Goal: Information Seeking & Learning: Learn about a topic

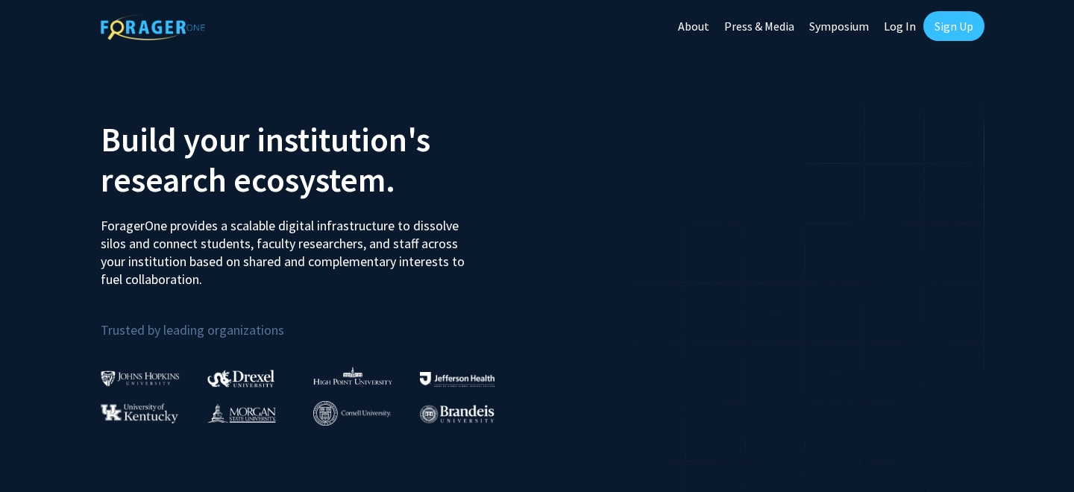
click at [947, 29] on link "Sign Up" at bounding box center [954, 26] width 61 height 30
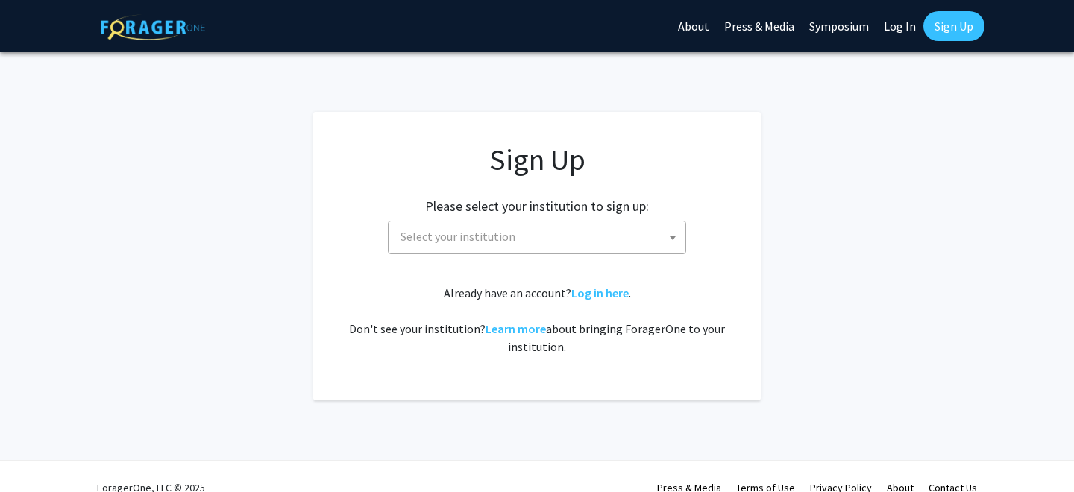
click at [516, 258] on div "Sign Up Please select your institution to sign up: Baylor University Brandeis U…" at bounding box center [537, 249] width 388 height 214
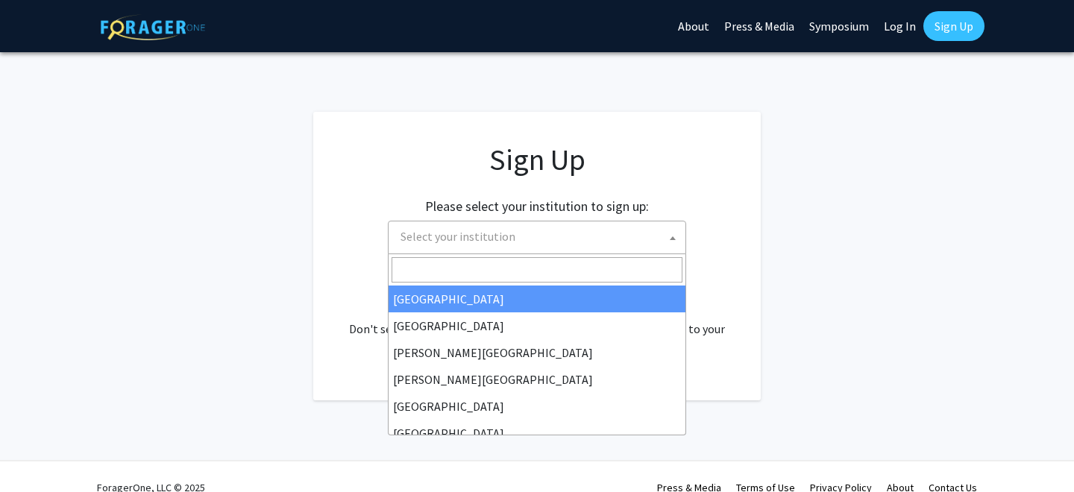
click at [514, 251] on span "Select your institution" at bounding box center [540, 237] width 291 height 31
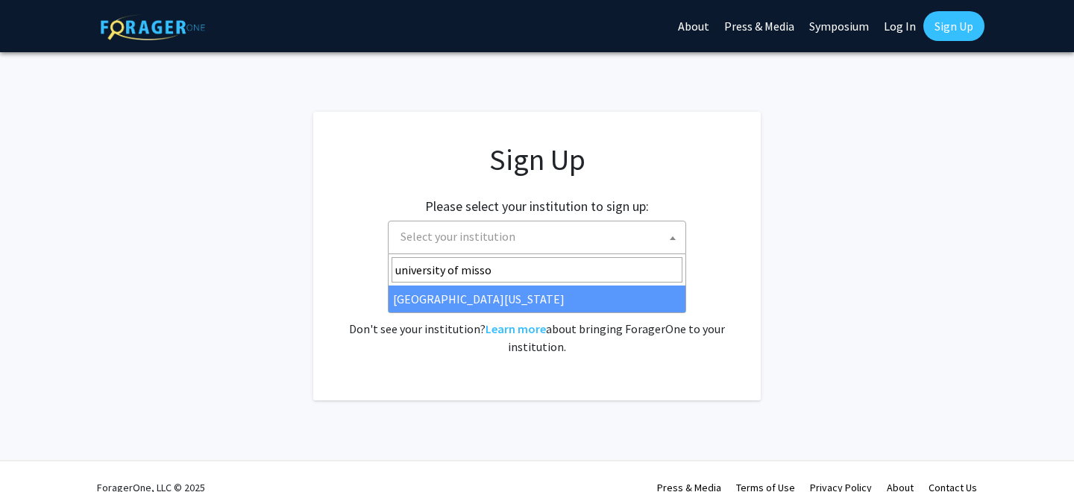
type input "university of misso"
select select "33"
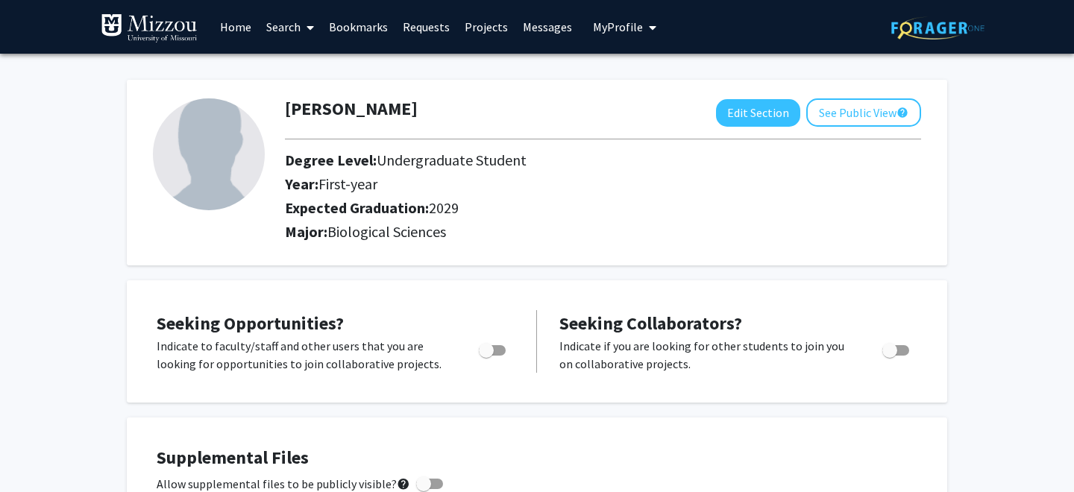
click at [285, 25] on link "Search" at bounding box center [290, 27] width 63 height 52
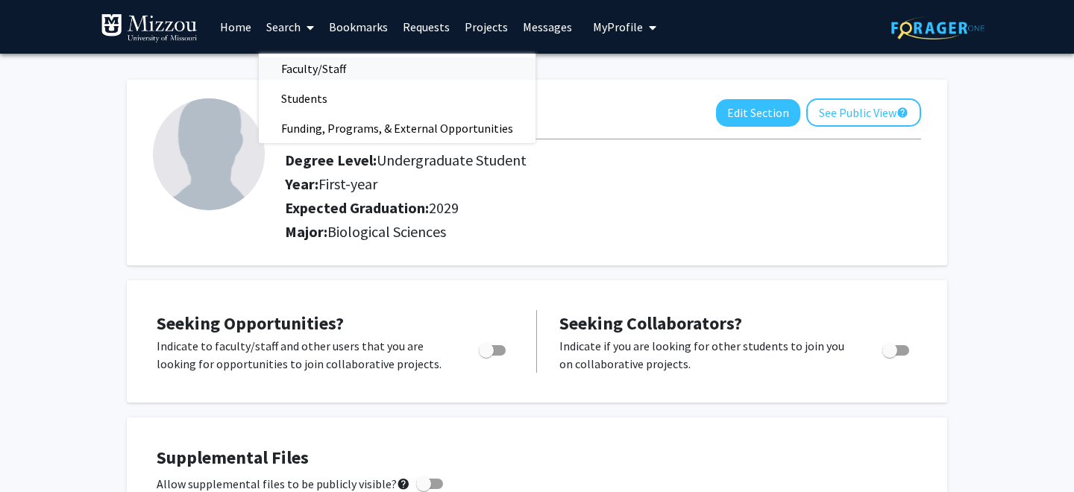
click at [316, 68] on span "Faculty/Staff" at bounding box center [314, 69] width 110 height 30
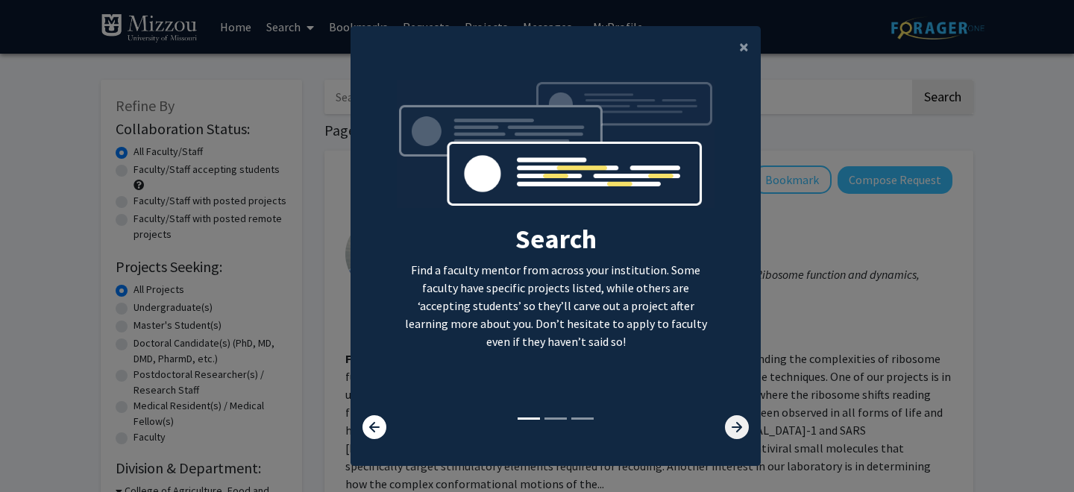
click at [730, 429] on icon at bounding box center [737, 428] width 24 height 24
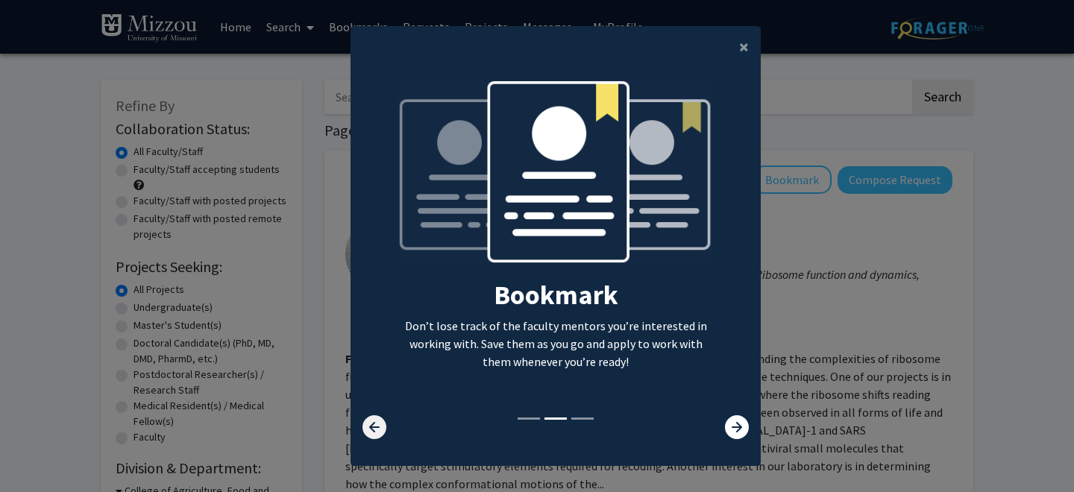
click at [366, 423] on icon at bounding box center [375, 428] width 24 height 24
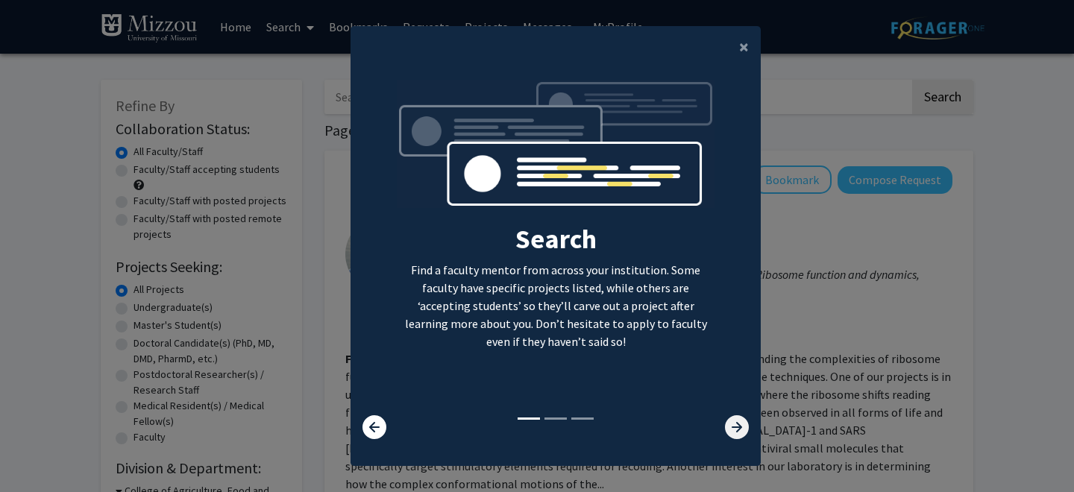
click at [731, 423] on icon at bounding box center [737, 428] width 24 height 24
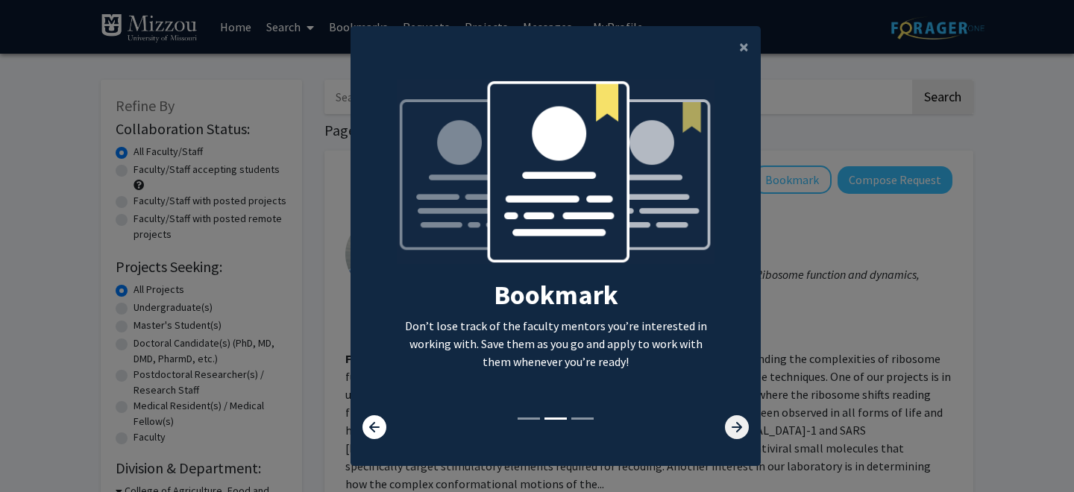
click at [729, 416] on icon at bounding box center [737, 428] width 24 height 24
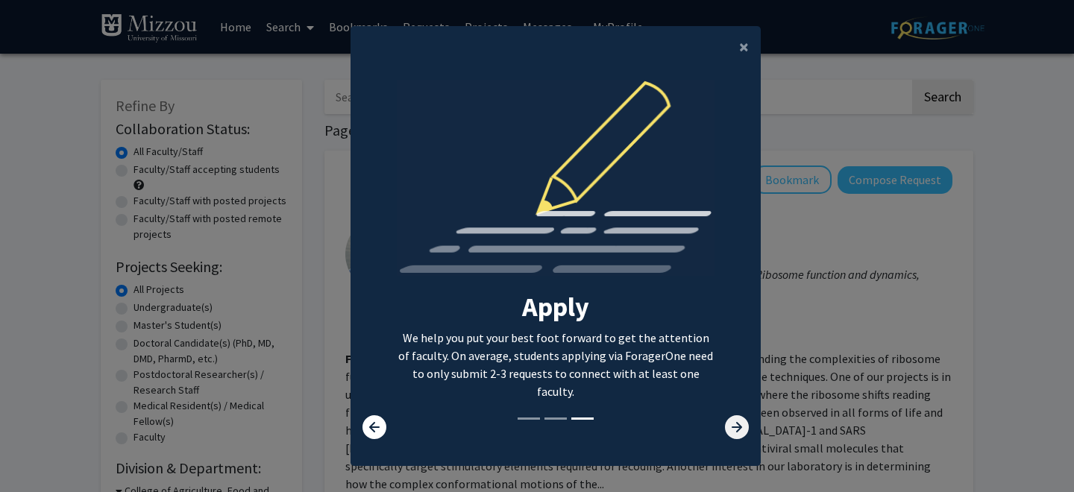
click at [730, 421] on icon at bounding box center [737, 428] width 24 height 24
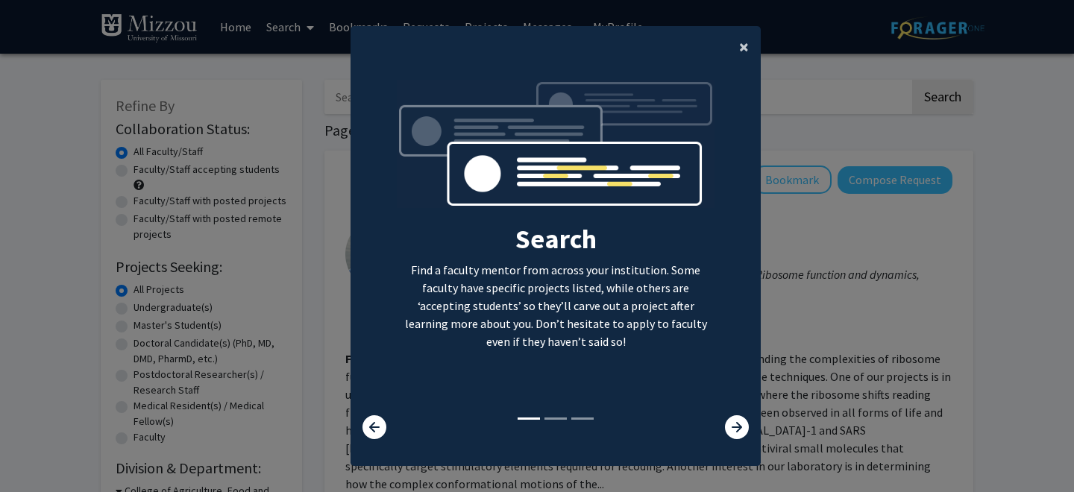
click at [747, 42] on span "×" at bounding box center [744, 46] width 10 height 23
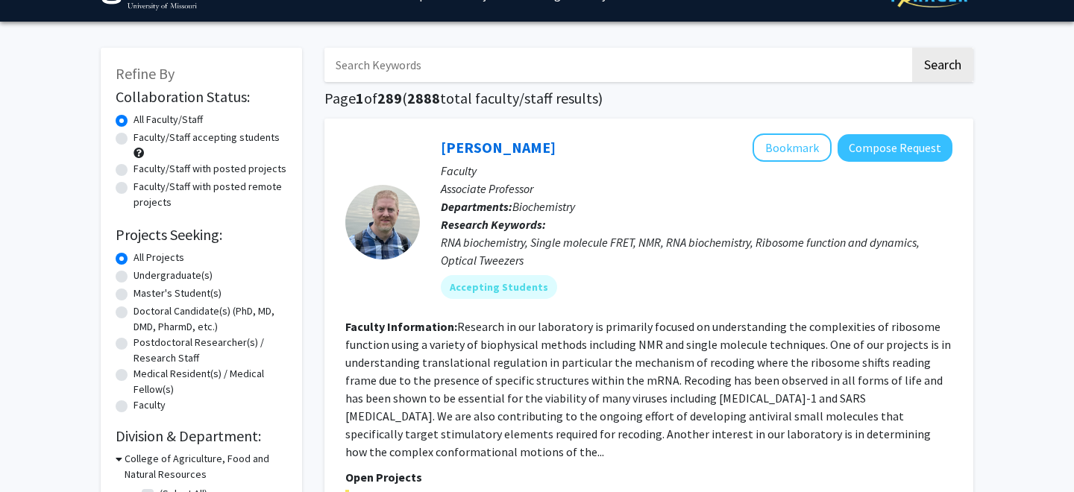
scroll to position [37, 0]
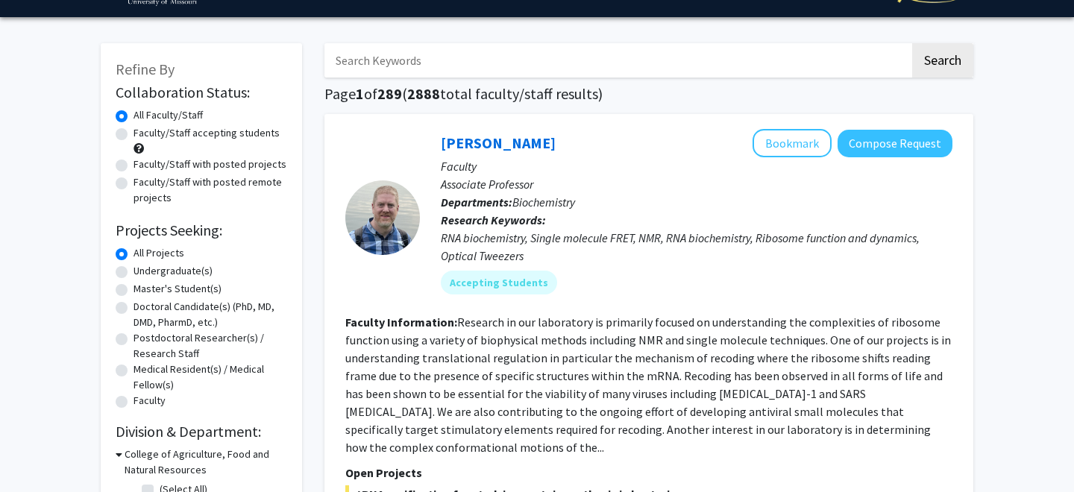
click at [239, 134] on label "Faculty/Staff accepting students" at bounding box center [207, 133] width 146 height 16
click at [143, 134] on input "Faculty/Staff accepting students" at bounding box center [139, 130] width 10 height 10
radio input "true"
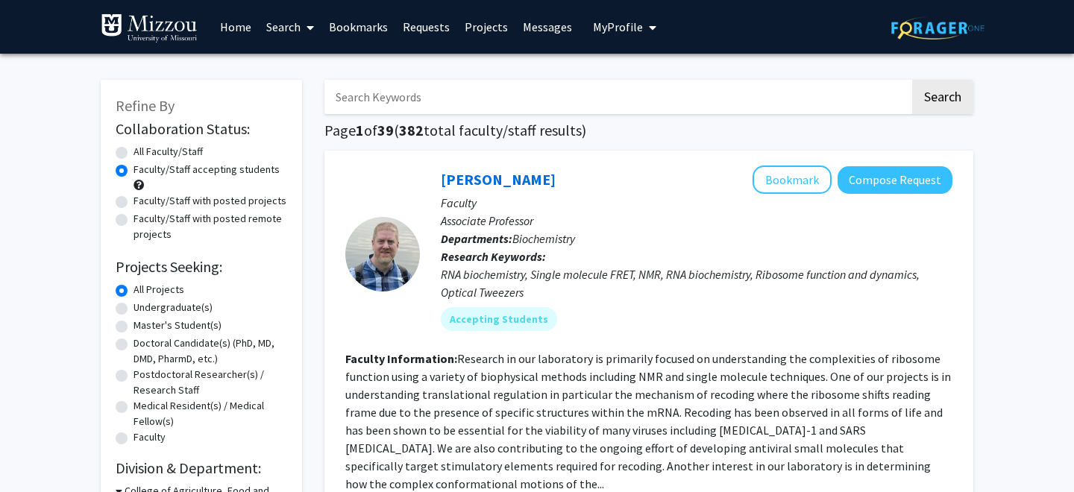
click at [184, 147] on label "All Faculty/Staff" at bounding box center [168, 152] width 69 height 16
click at [143, 147] on input "All Faculty/Staff" at bounding box center [139, 149] width 10 height 10
radio input "true"
drag, startPoint x: 198, startPoint y: 166, endPoint x: 212, endPoint y: 164, distance: 14.3
click at [212, 164] on label "Faculty/Staff accepting students" at bounding box center [207, 170] width 146 height 16
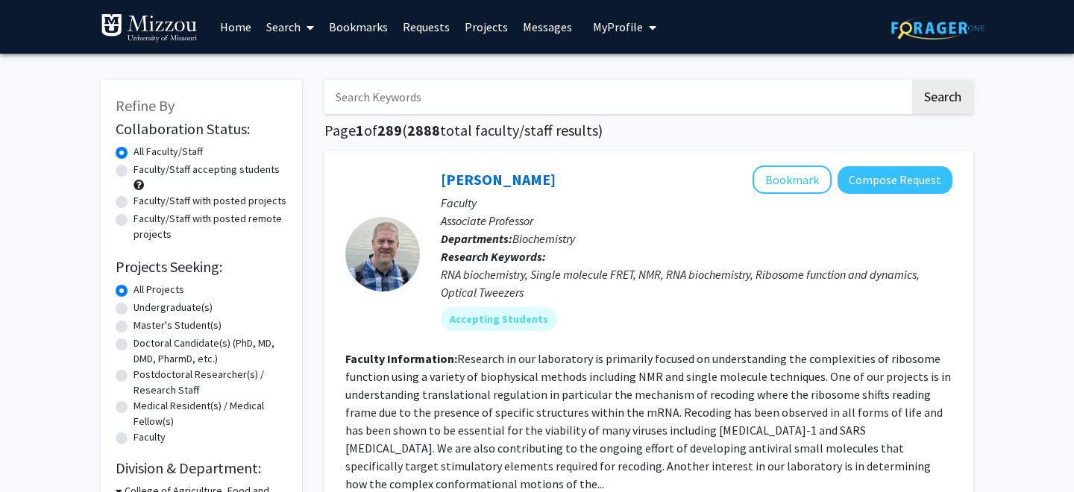
click at [253, 120] on h2 "Collaboration Status:" at bounding box center [202, 129] width 172 height 18
click at [249, 160] on div "All Faculty/Staff" at bounding box center [202, 153] width 172 height 18
click at [253, 169] on label "Faculty/Staff accepting students" at bounding box center [207, 170] width 146 height 16
click at [143, 169] on input "Faculty/Staff accepting students" at bounding box center [139, 167] width 10 height 10
radio input "true"
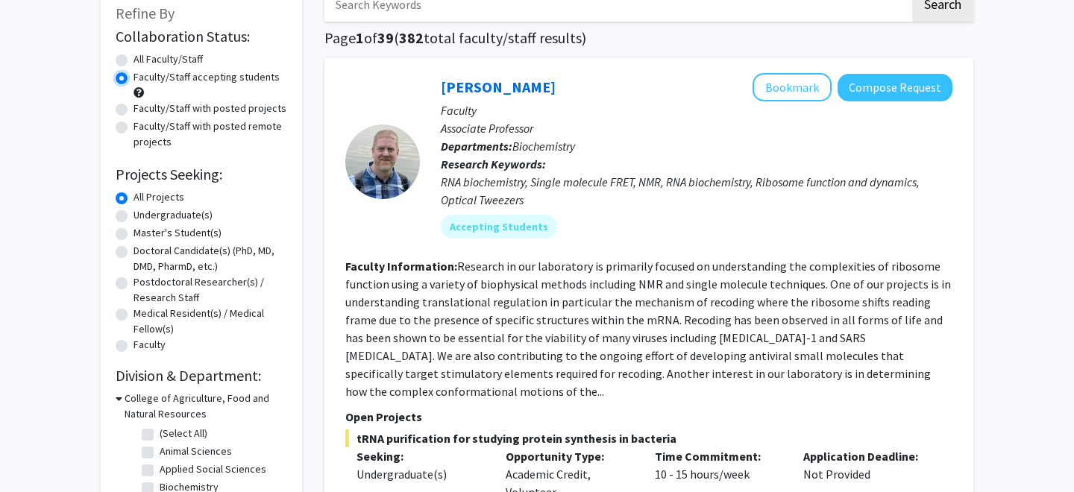
scroll to position [97, 0]
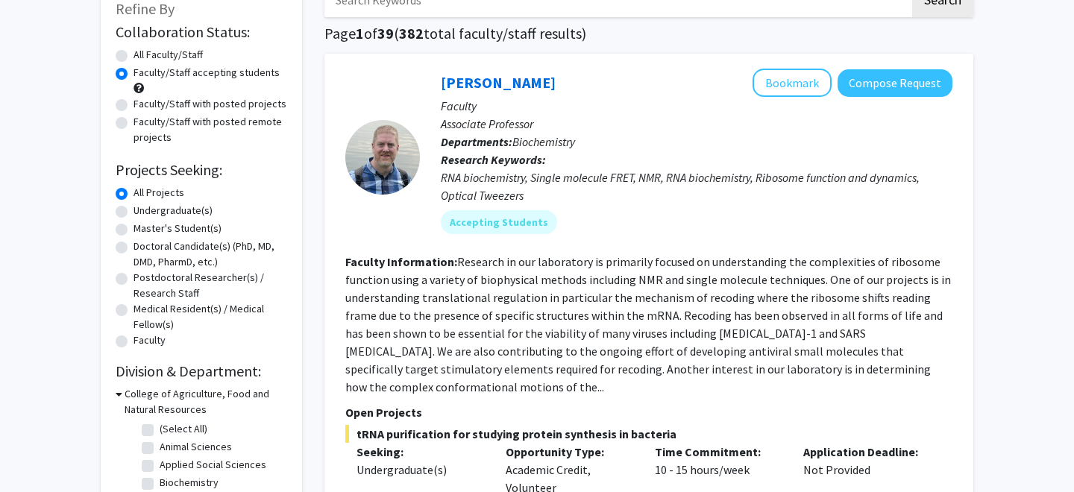
click at [190, 204] on label "Undergraduate(s)" at bounding box center [173, 211] width 79 height 16
click at [143, 204] on input "Undergraduate(s)" at bounding box center [139, 208] width 10 height 10
radio input "true"
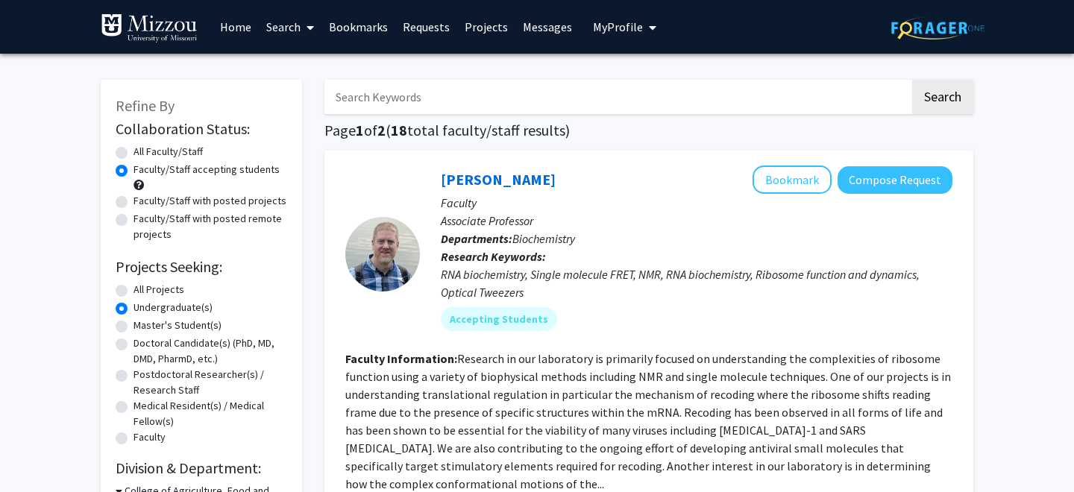
click at [179, 151] on label "All Faculty/Staff" at bounding box center [168, 152] width 69 height 16
click at [143, 151] on input "All Faculty/Staff" at bounding box center [139, 149] width 10 height 10
radio input "true"
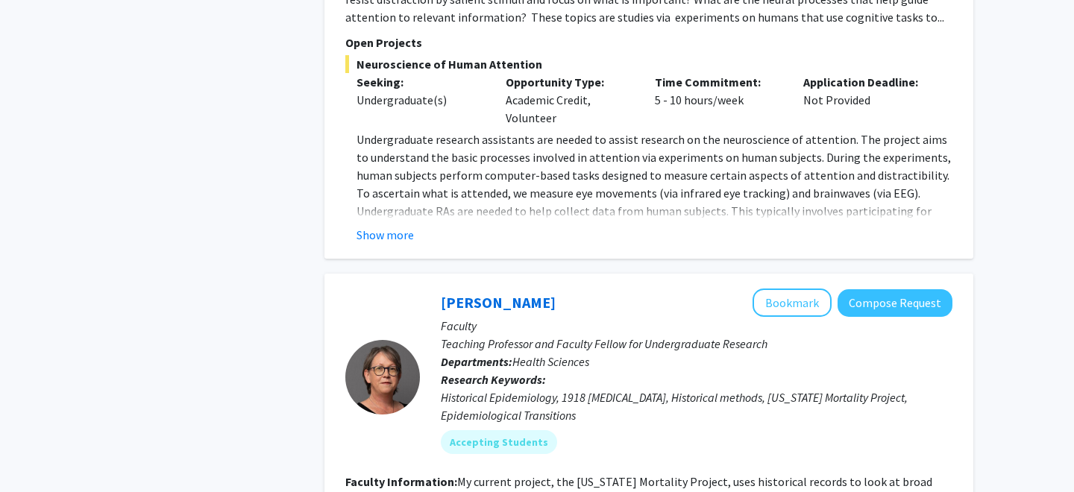
scroll to position [4833, 0]
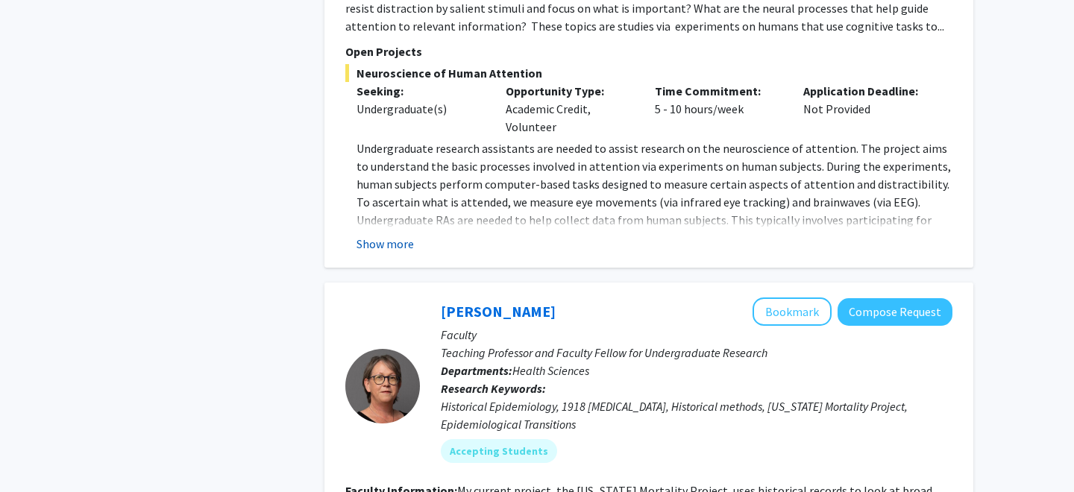
click at [407, 235] on button "Show more" at bounding box center [385, 244] width 57 height 18
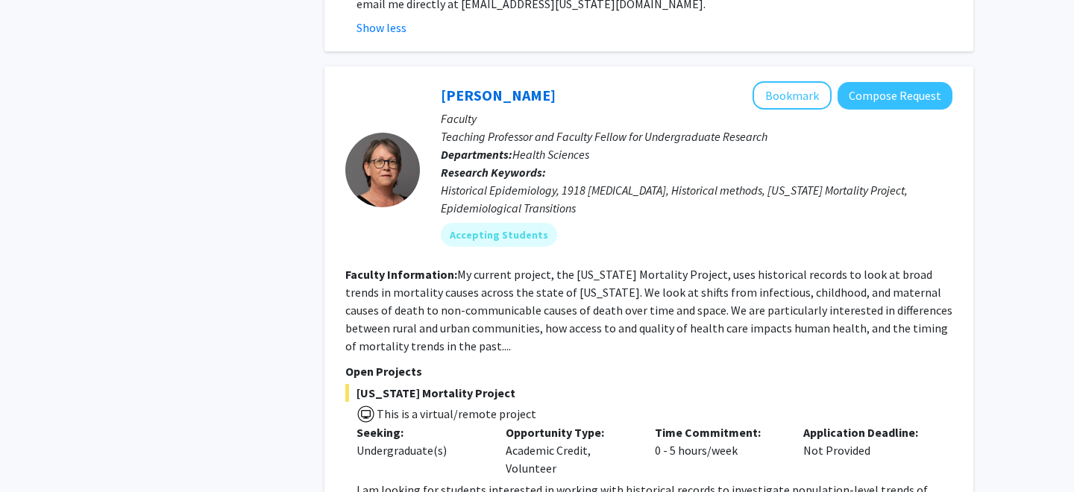
scroll to position [5119, 0]
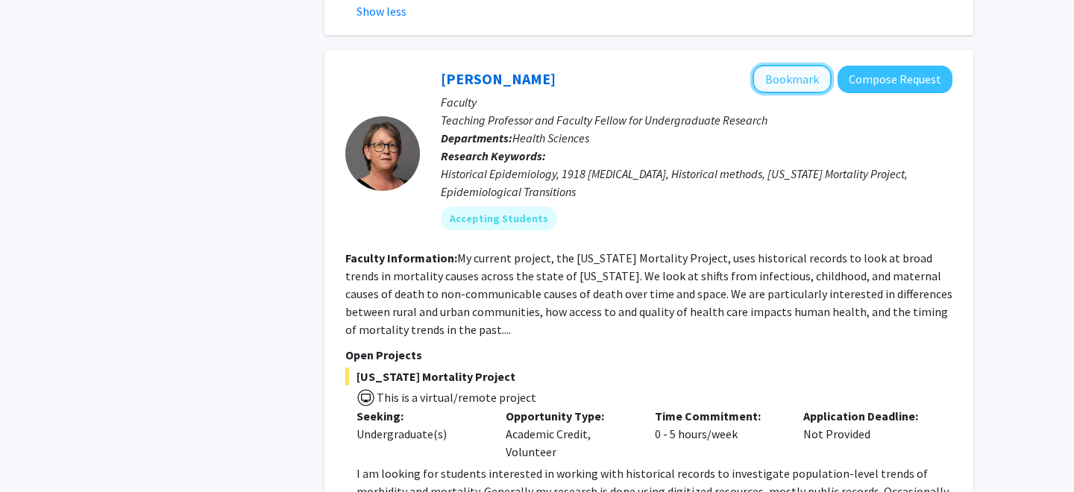
click at [780, 65] on button "Bookmark" at bounding box center [792, 79] width 79 height 28
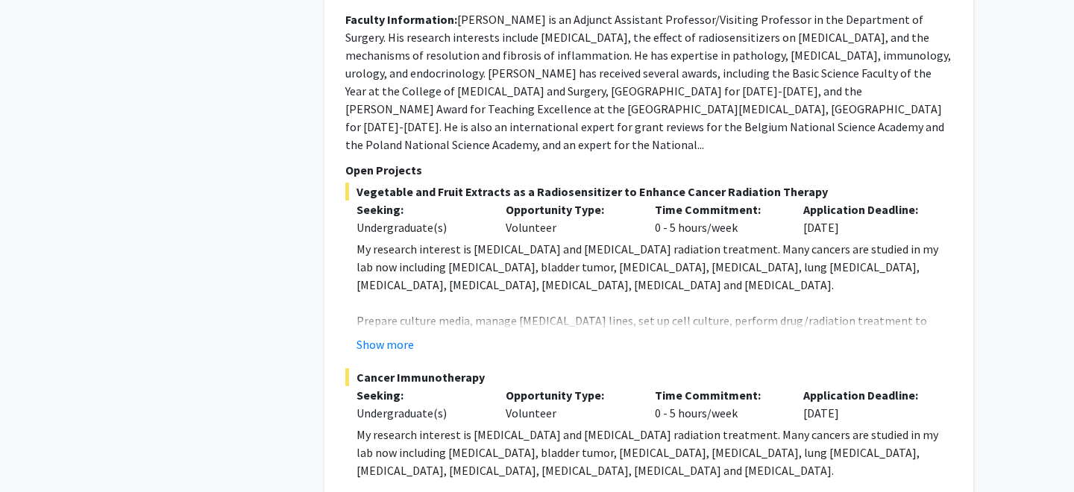
scroll to position [6831, 0]
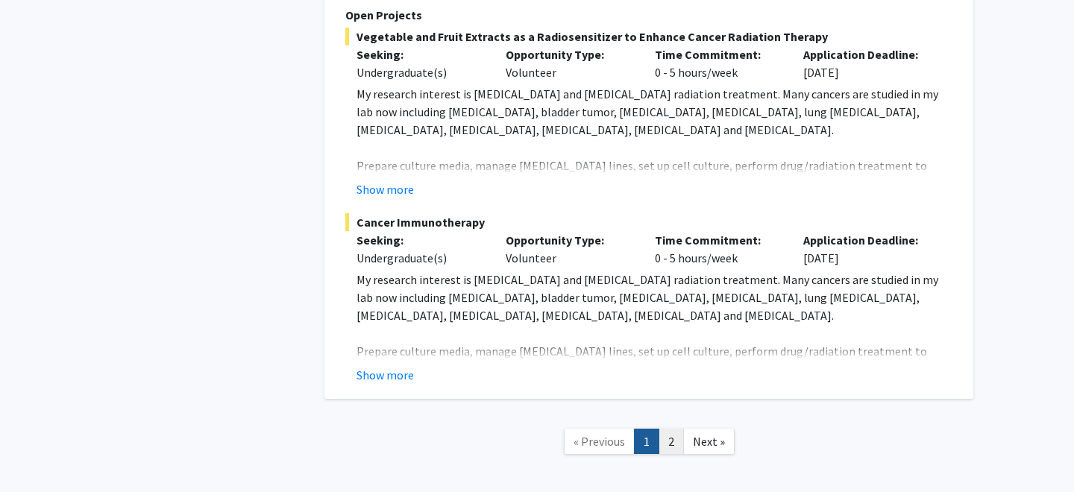
click at [678, 429] on link "2" at bounding box center [671, 442] width 25 height 26
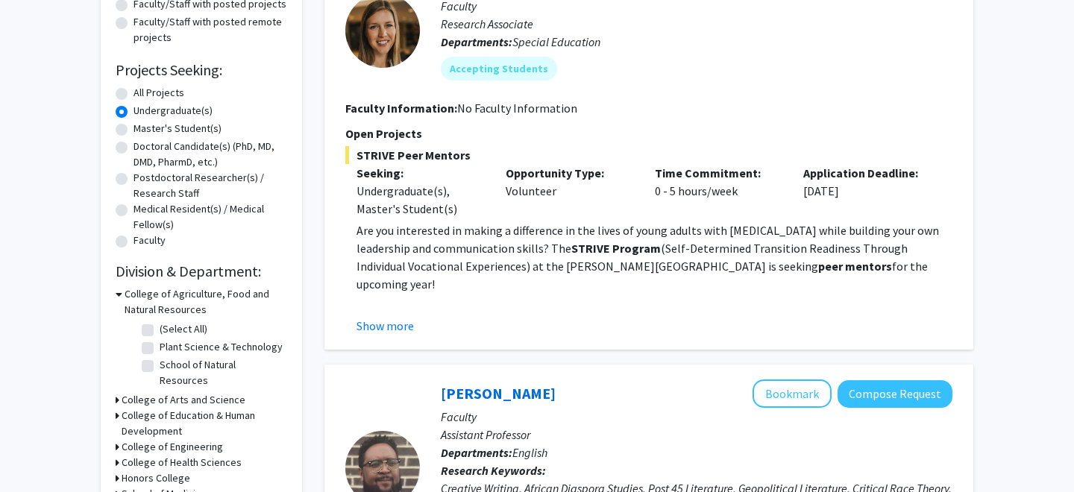
scroll to position [198, 0]
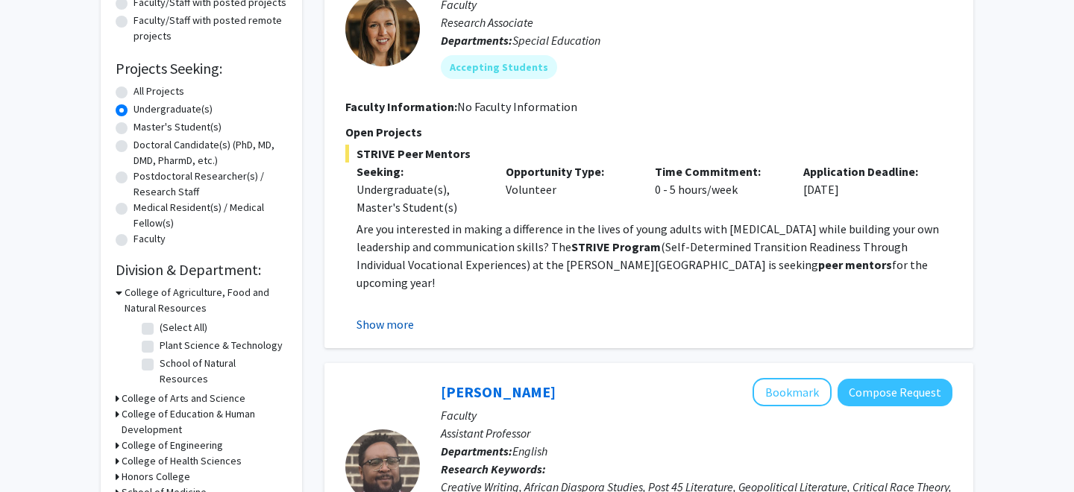
click at [393, 326] on button "Show more" at bounding box center [385, 325] width 57 height 18
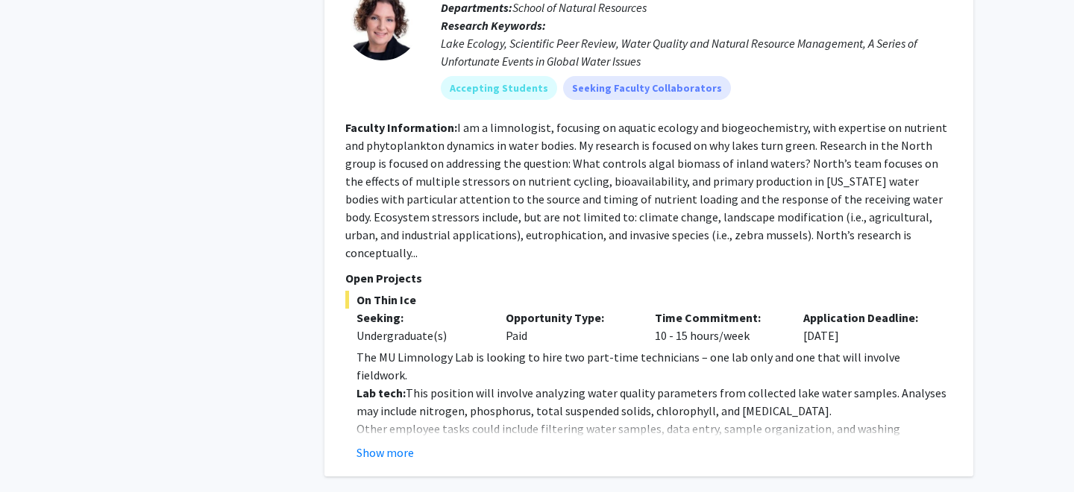
scroll to position [4046, 0]
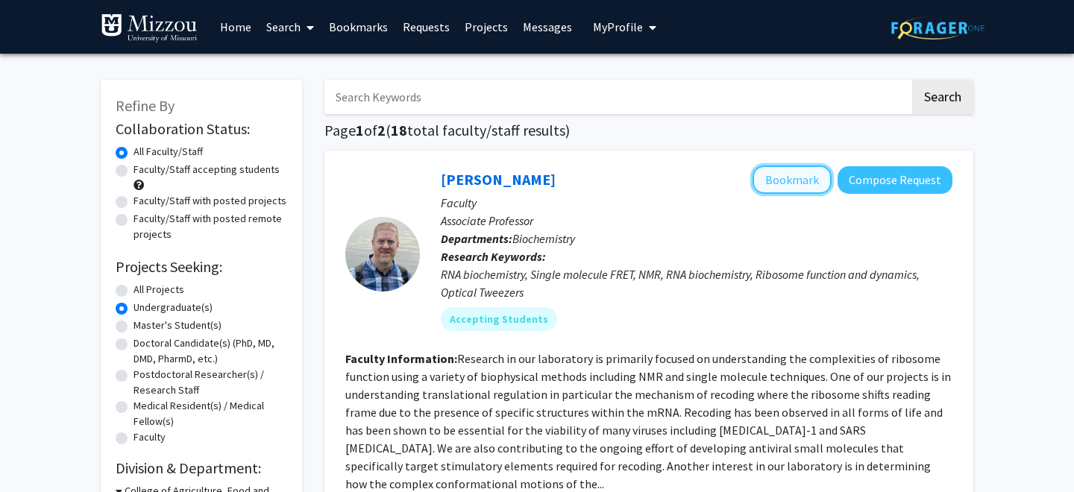
click at [786, 186] on button "Bookmark" at bounding box center [792, 180] width 79 height 28
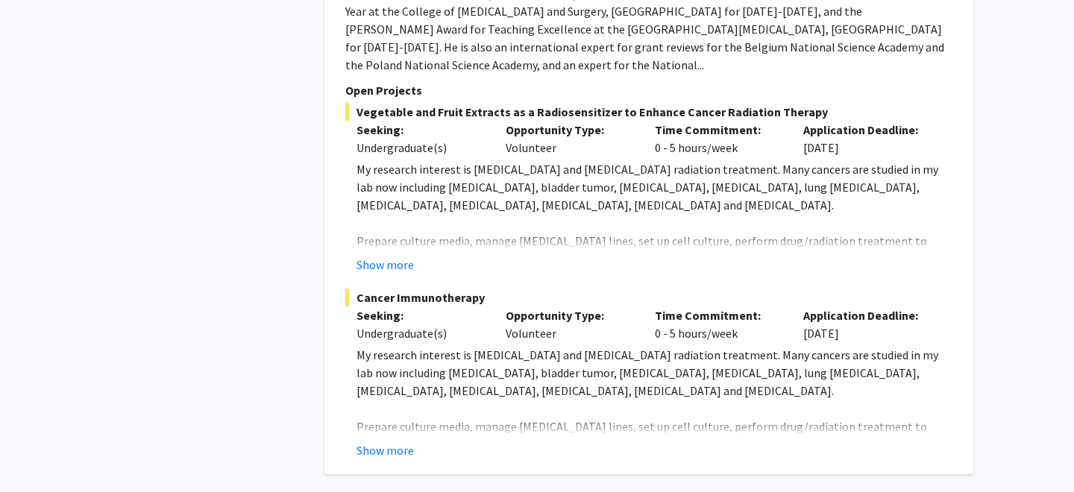
scroll to position [6777, 0]
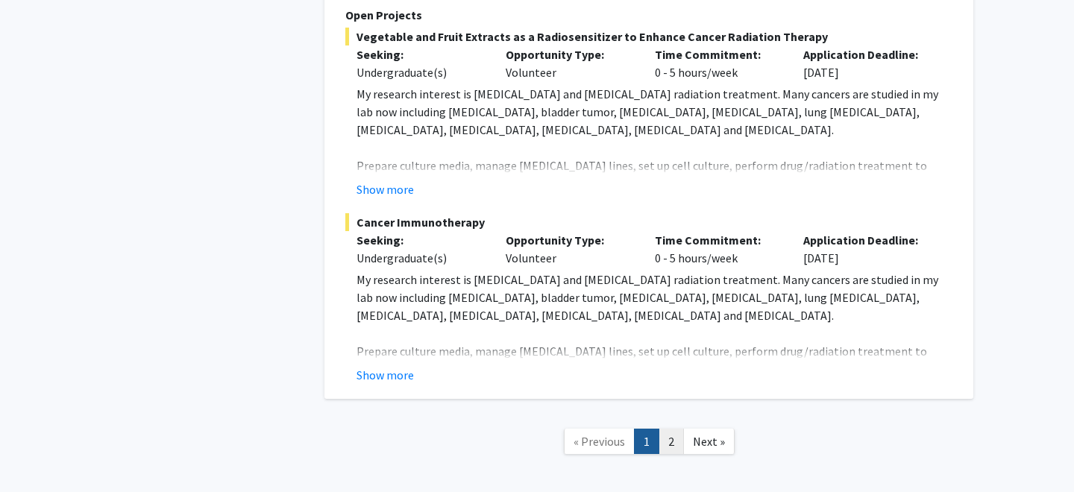
click at [669, 429] on link "2" at bounding box center [671, 442] width 25 height 26
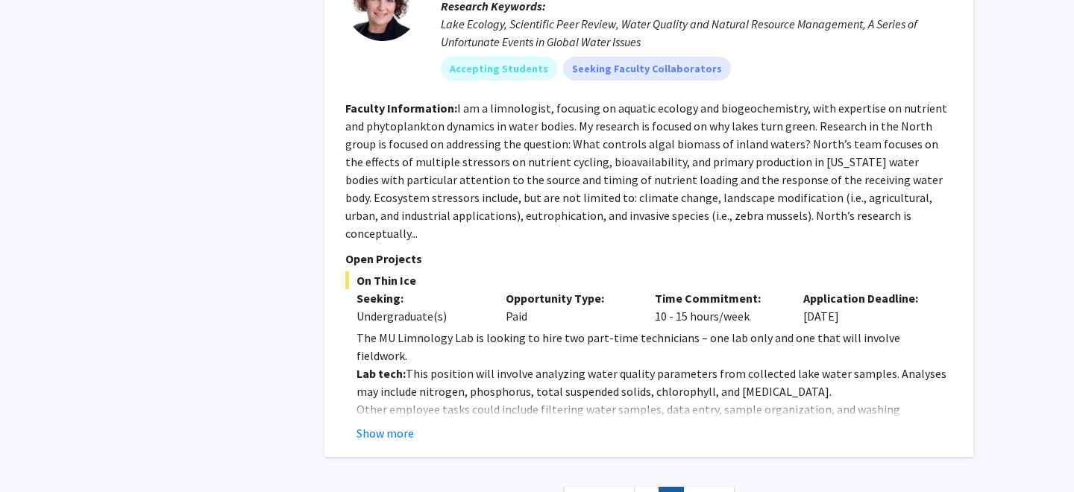
scroll to position [3813, 0]
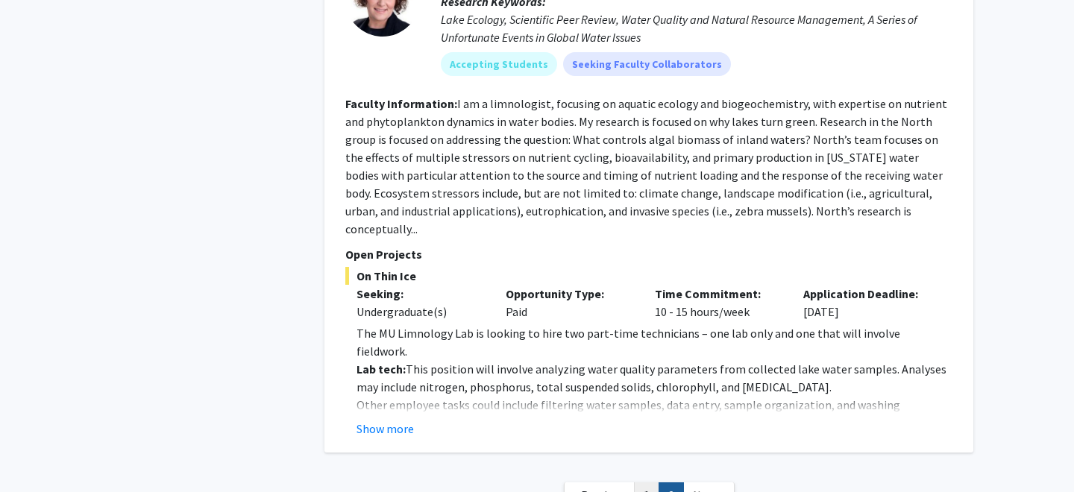
click at [651, 483] on link "1" at bounding box center [646, 496] width 25 height 26
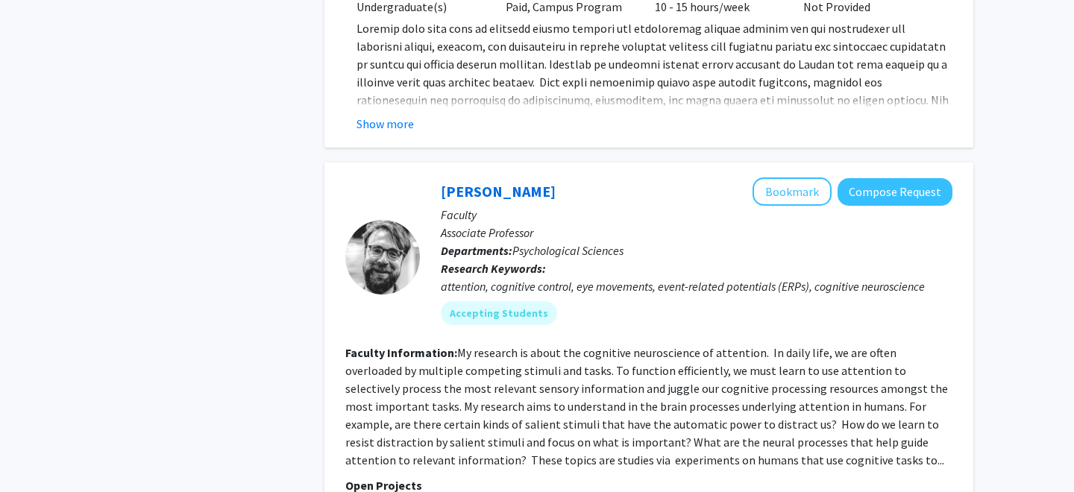
scroll to position [4398, 0]
click at [795, 178] on button "Bookmark" at bounding box center [792, 192] width 79 height 28
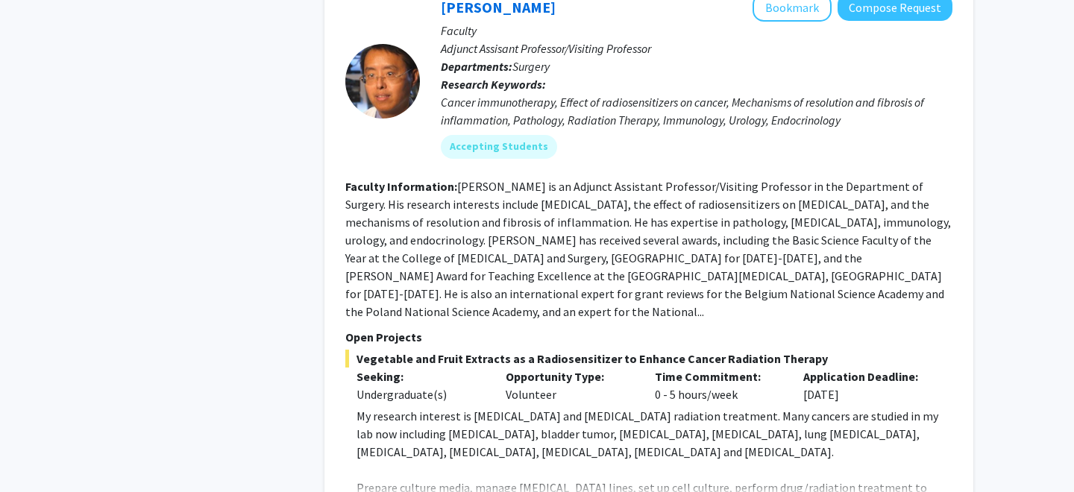
scroll to position [6498, 0]
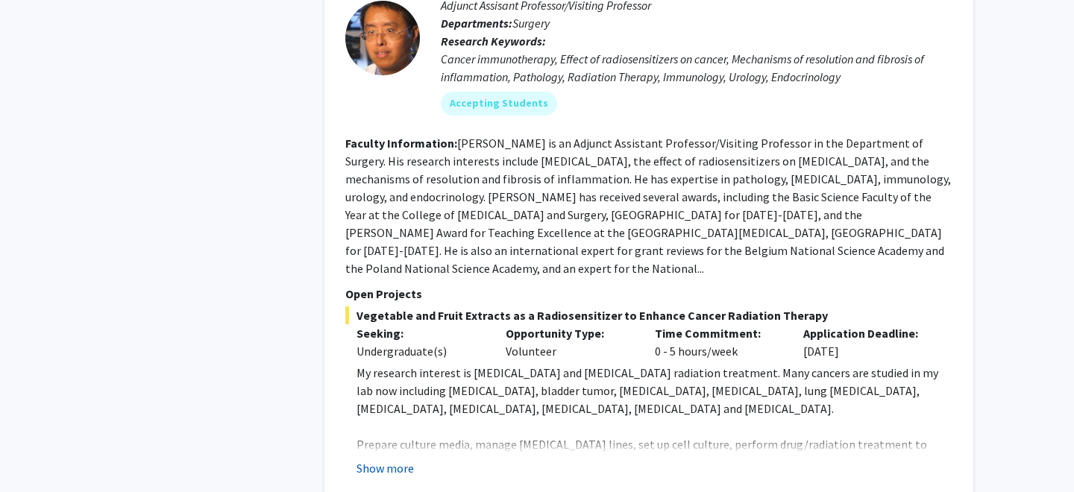
click at [398, 460] on button "Show more" at bounding box center [385, 469] width 57 height 18
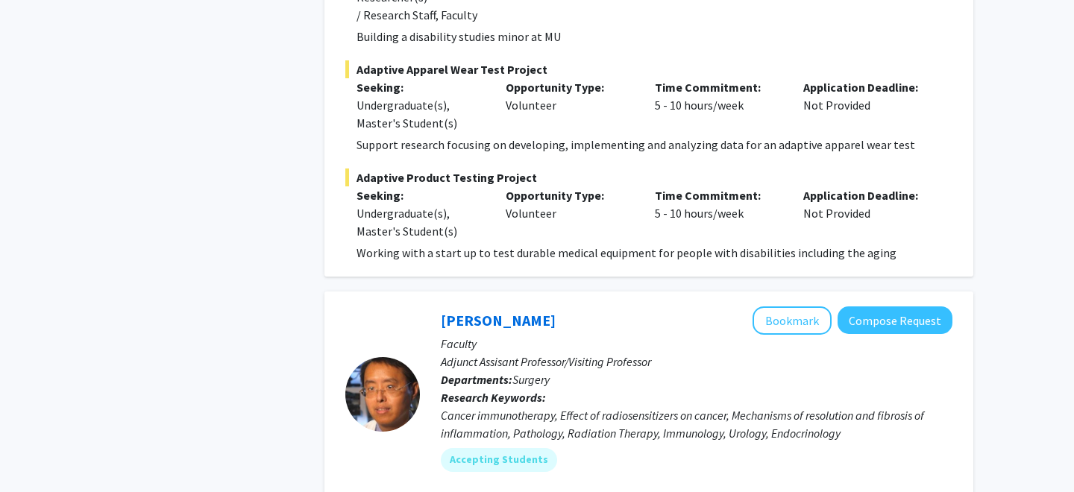
scroll to position [6331, 0]
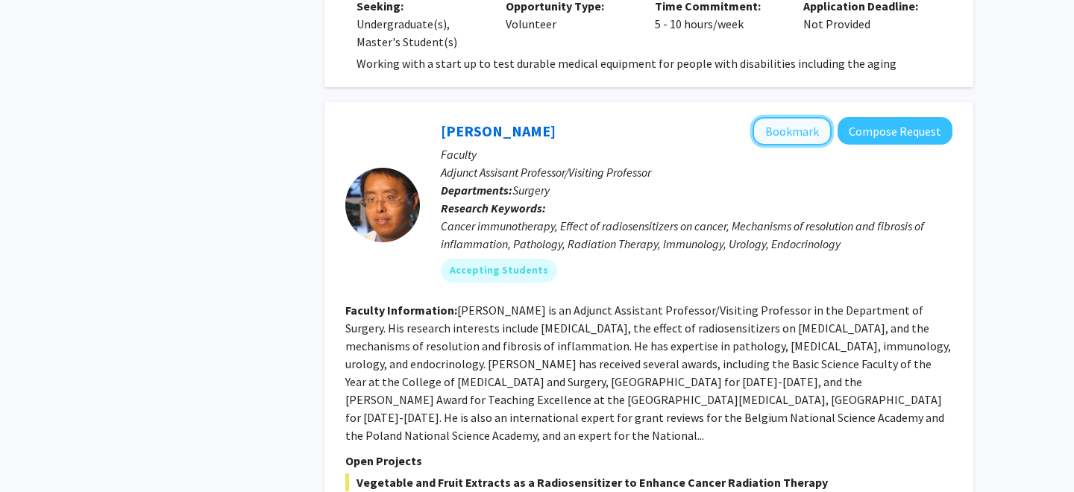
click at [783, 117] on button "Bookmark" at bounding box center [792, 131] width 79 height 28
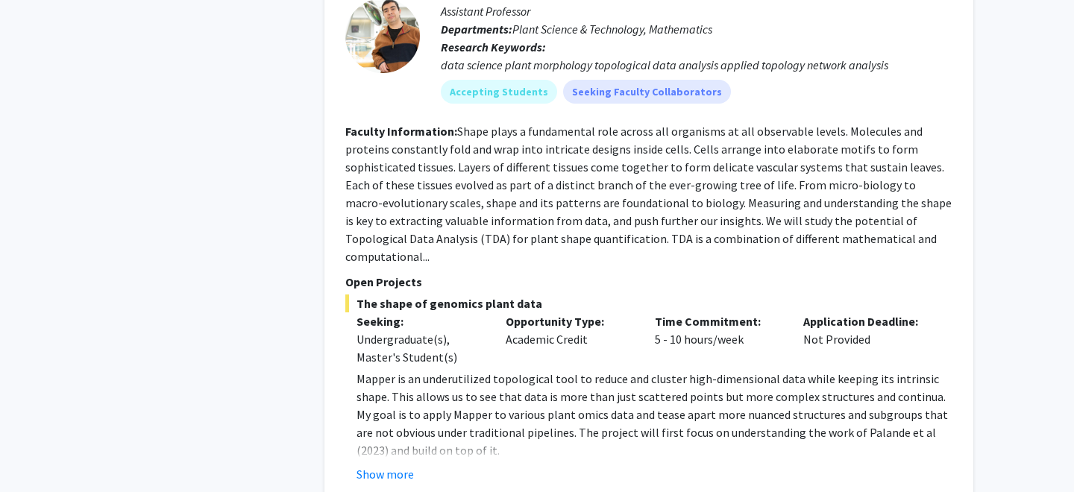
scroll to position [2154, 0]
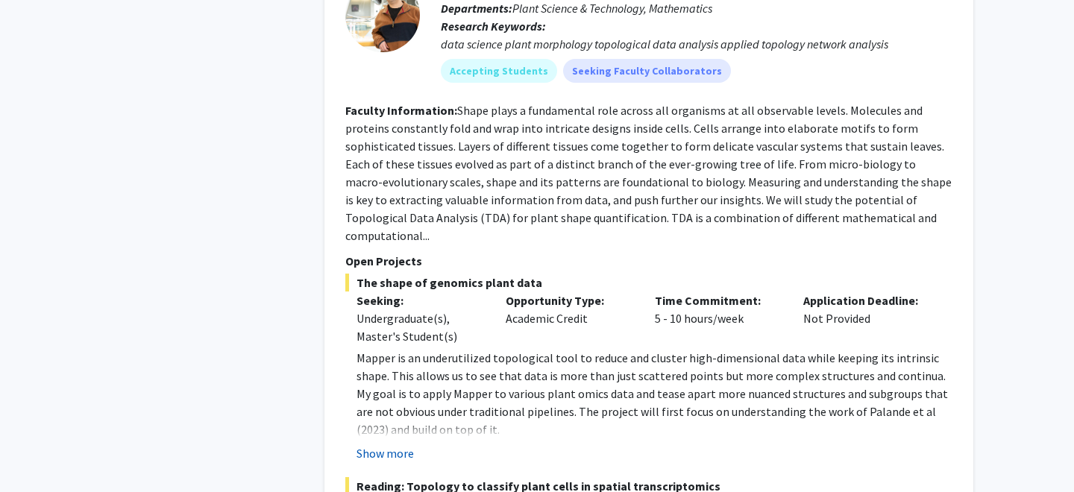
click at [408, 445] on button "Show more" at bounding box center [385, 454] width 57 height 18
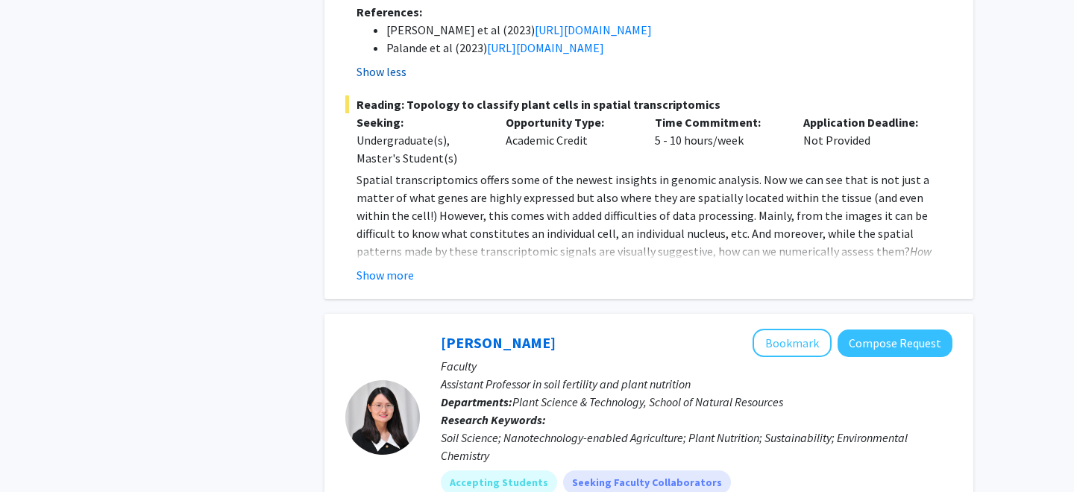
scroll to position [2660, 0]
click at [418, 267] on div "Show more" at bounding box center [655, 276] width 596 height 18
click at [404, 267] on button "Show more" at bounding box center [385, 276] width 57 height 18
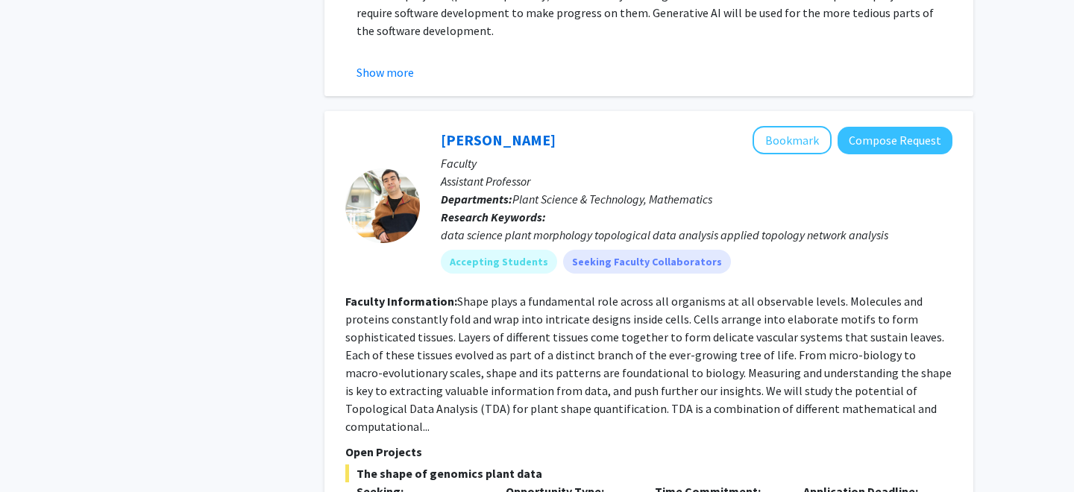
scroll to position [1967, 0]
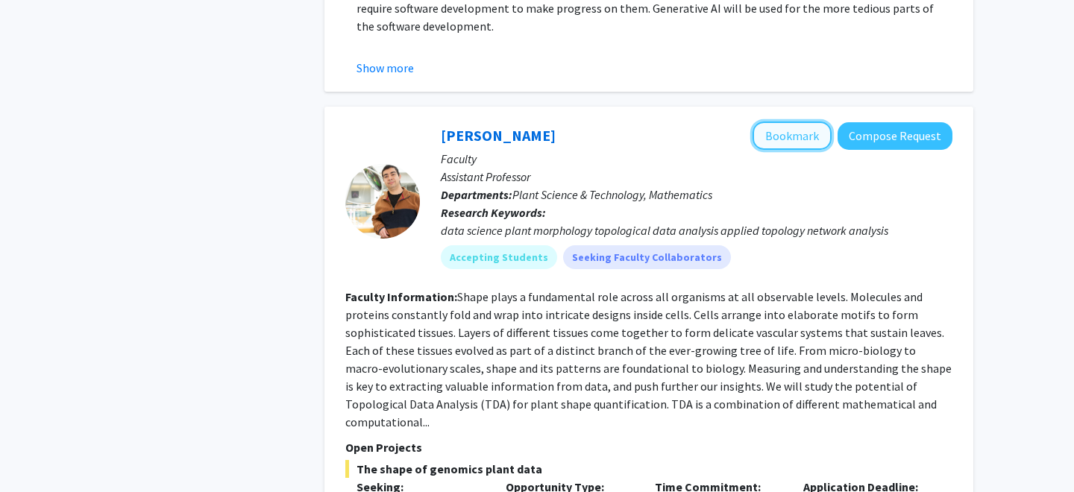
click at [810, 122] on button "Bookmark" at bounding box center [792, 136] width 79 height 28
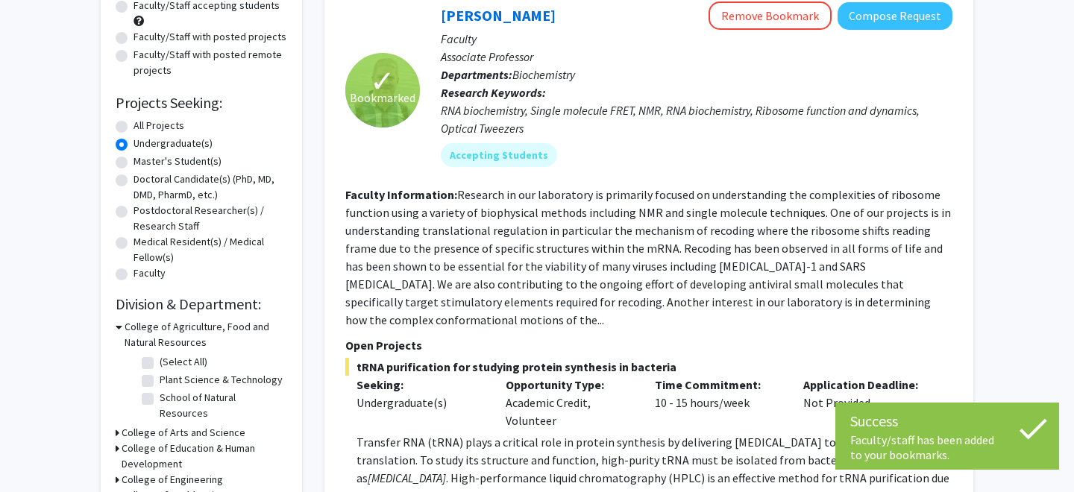
scroll to position [0, 0]
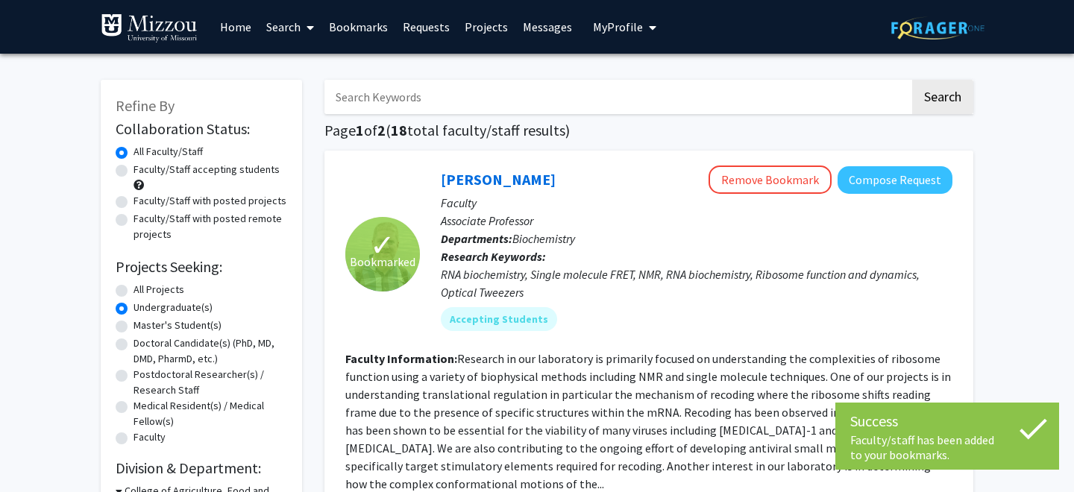
click at [334, 33] on link "Bookmarks" at bounding box center [359, 27] width 74 height 52
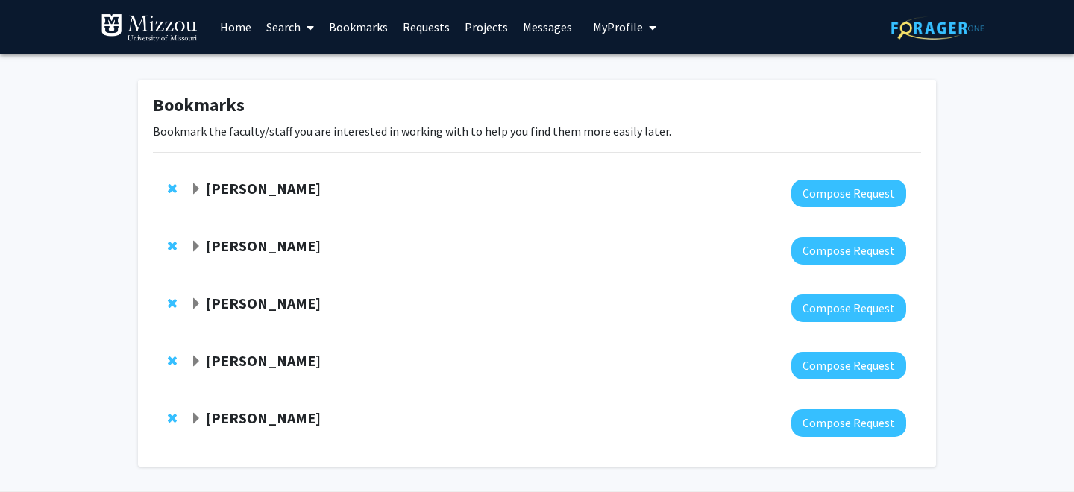
click at [249, 183] on strong "[PERSON_NAME]" at bounding box center [263, 188] width 115 height 19
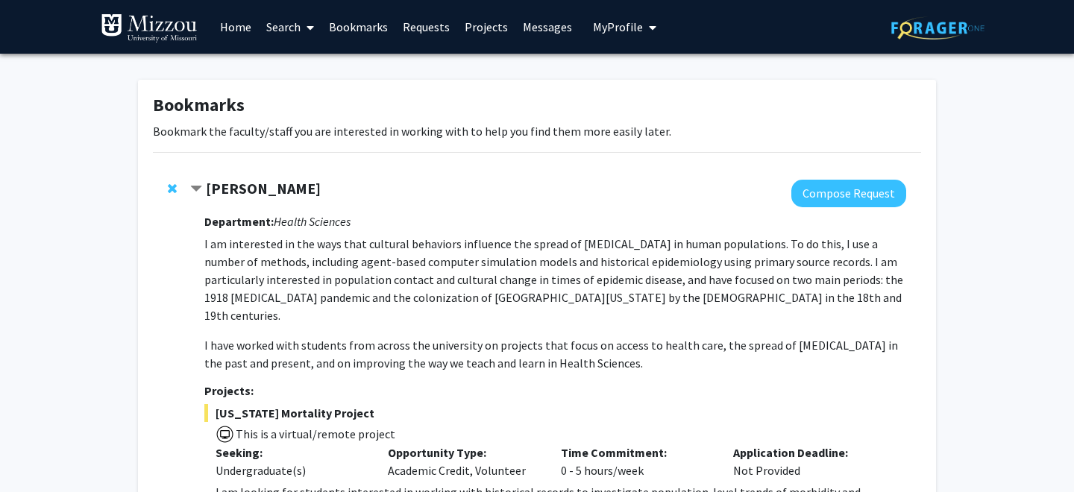
click at [941, 31] on img at bounding box center [938, 27] width 93 height 23
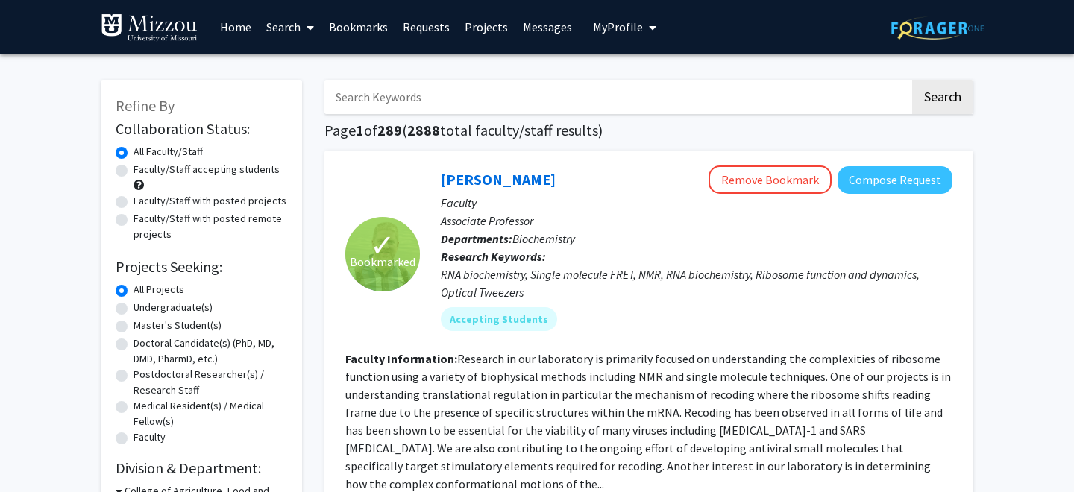
click at [643, 25] on span "My profile dropdown to access profile and logout" at bounding box center [649, 27] width 13 height 52
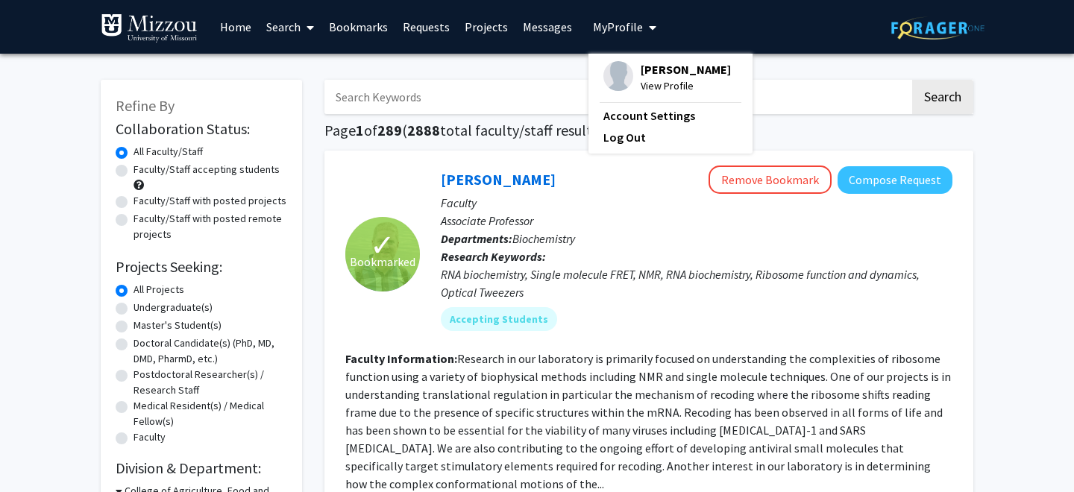
click at [654, 76] on span "[PERSON_NAME]" at bounding box center [686, 69] width 90 height 16
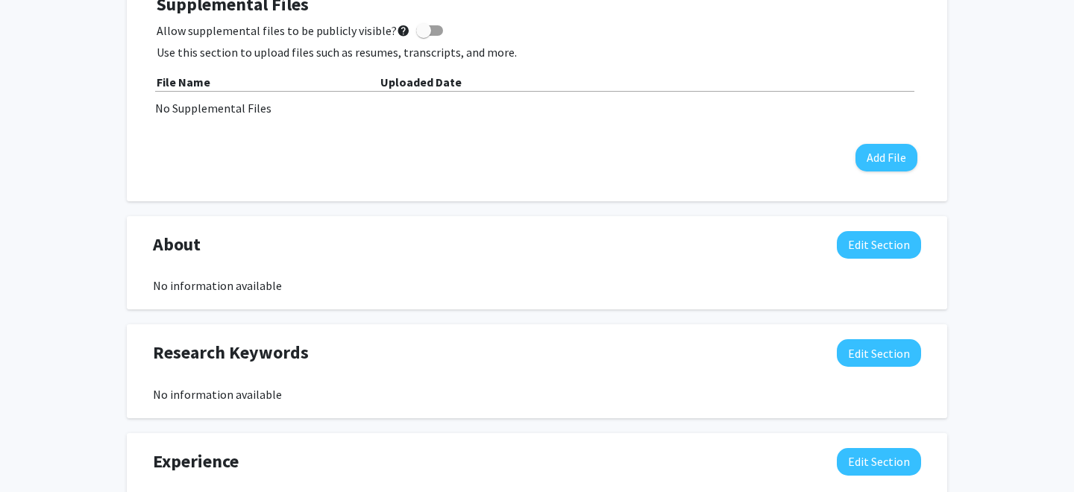
scroll to position [688, 0]
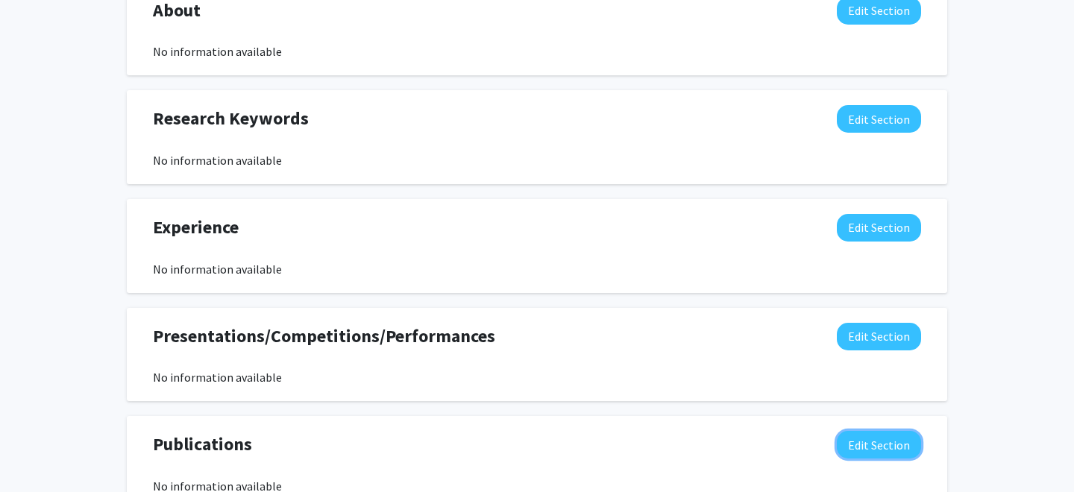
drag, startPoint x: 885, startPoint y: 445, endPoint x: 692, endPoint y: 342, distance: 219.3
click at [692, 342] on div "Seeking Opportunities? Indicate to faculty/staff and other users that you are l…" at bounding box center [537, 113] width 821 height 1041
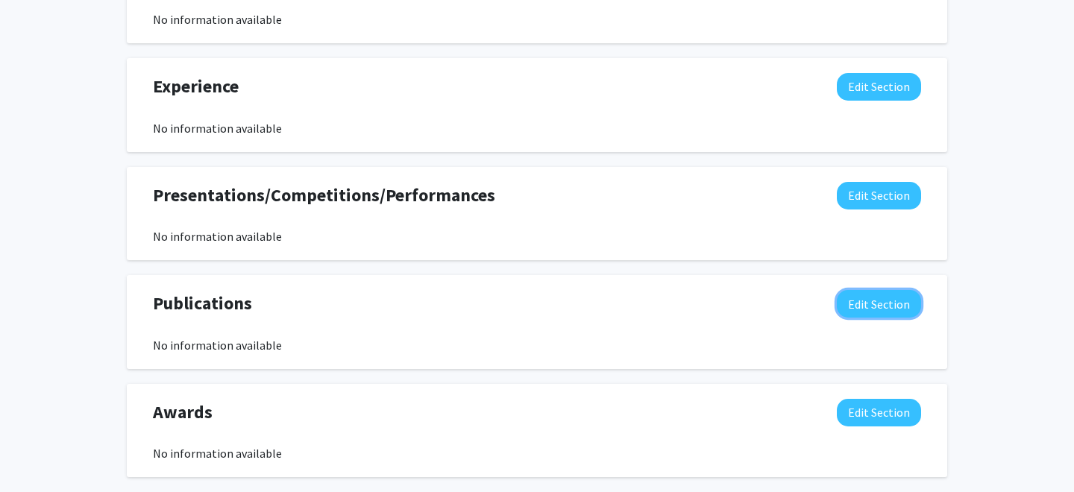
scroll to position [907, 0]
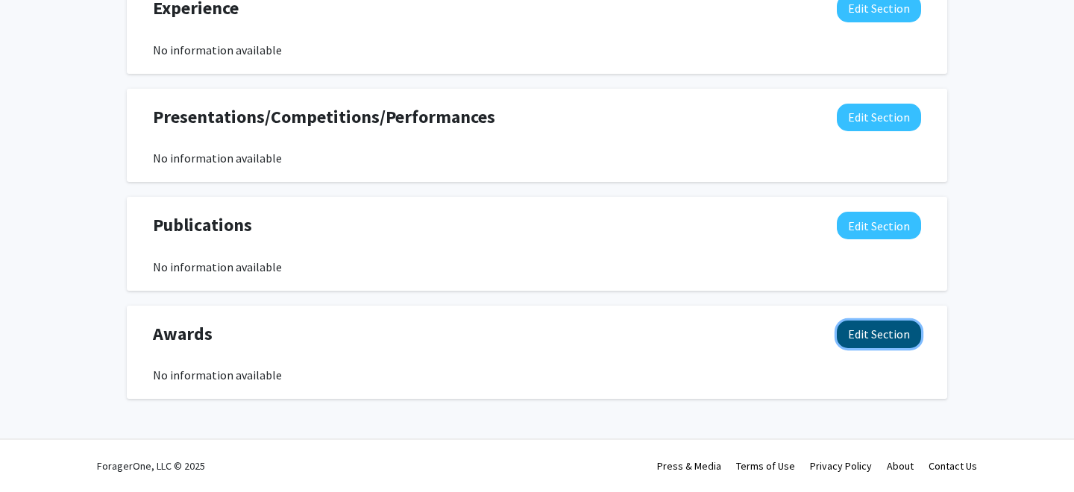
click at [900, 331] on button "Edit Section" at bounding box center [879, 335] width 84 height 28
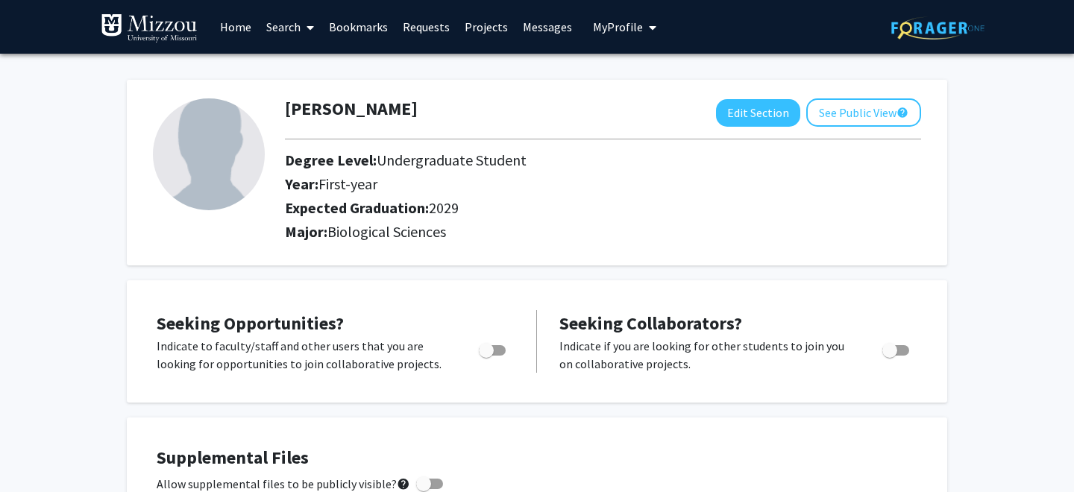
click at [386, 28] on link "Bookmarks" at bounding box center [359, 27] width 74 height 52
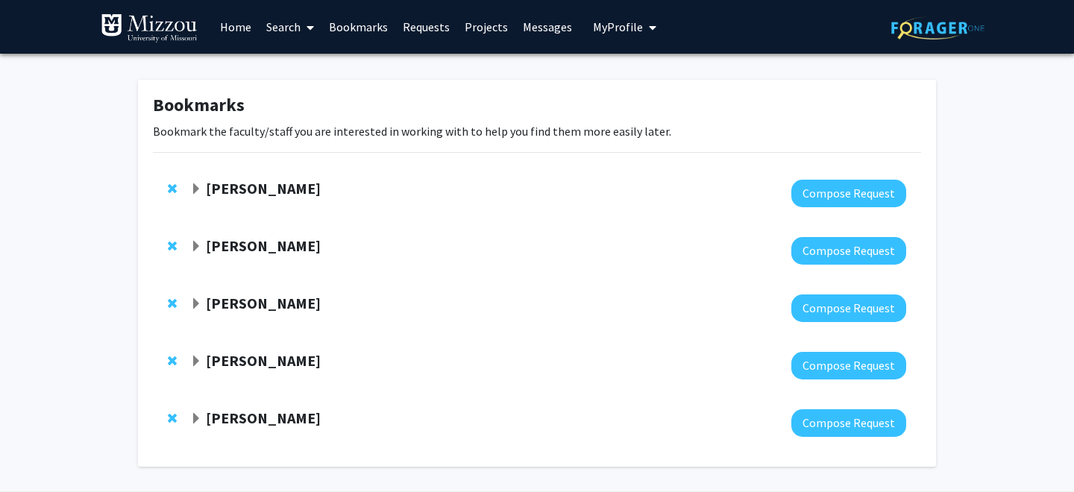
click at [216, 178] on div "[PERSON_NAME] Compose Request" at bounding box center [537, 193] width 768 height 57
click at [219, 189] on strong "[PERSON_NAME]" at bounding box center [263, 188] width 115 height 19
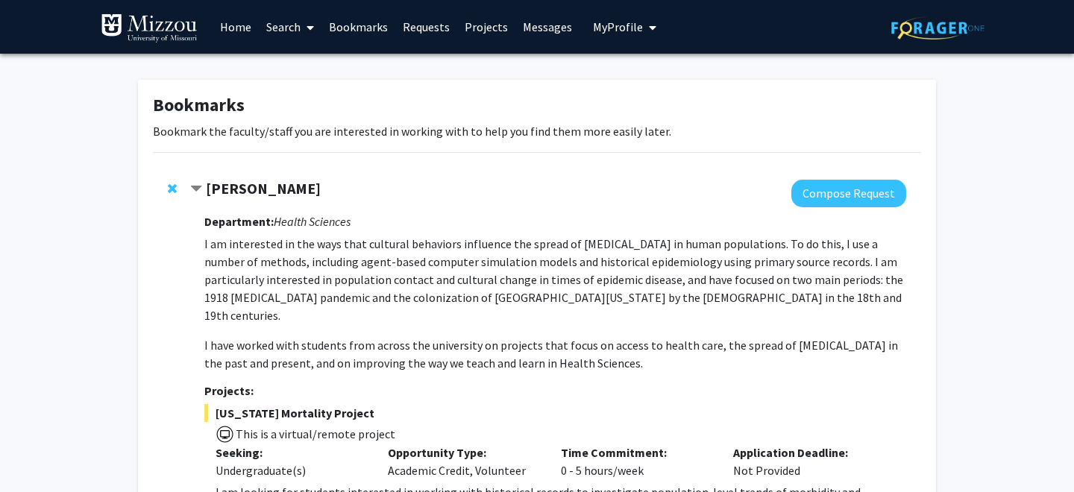
drag, startPoint x: 309, startPoint y: 189, endPoint x: 209, endPoint y: 191, distance: 100.0
click at [209, 191] on strong "[PERSON_NAME]" at bounding box center [263, 188] width 115 height 19
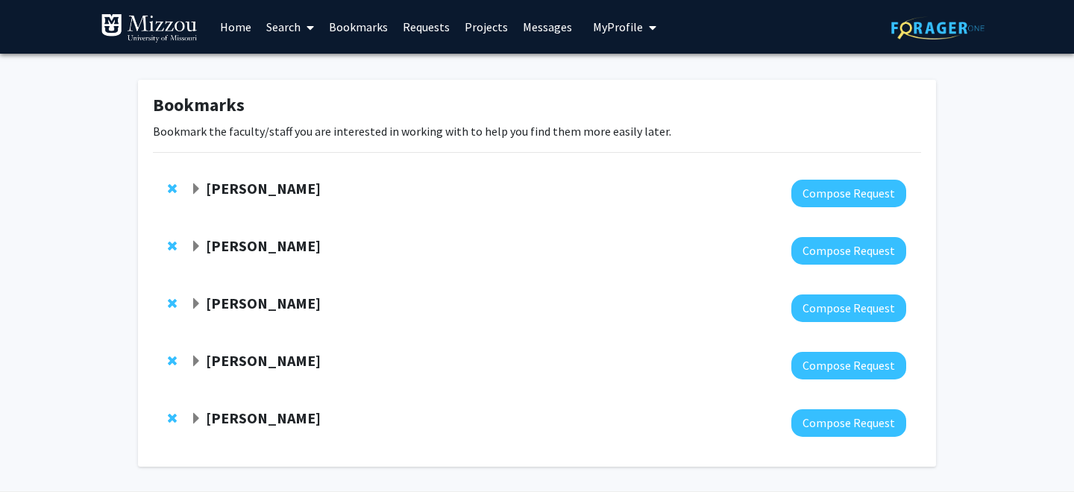
copy strong "[PERSON_NAME]"
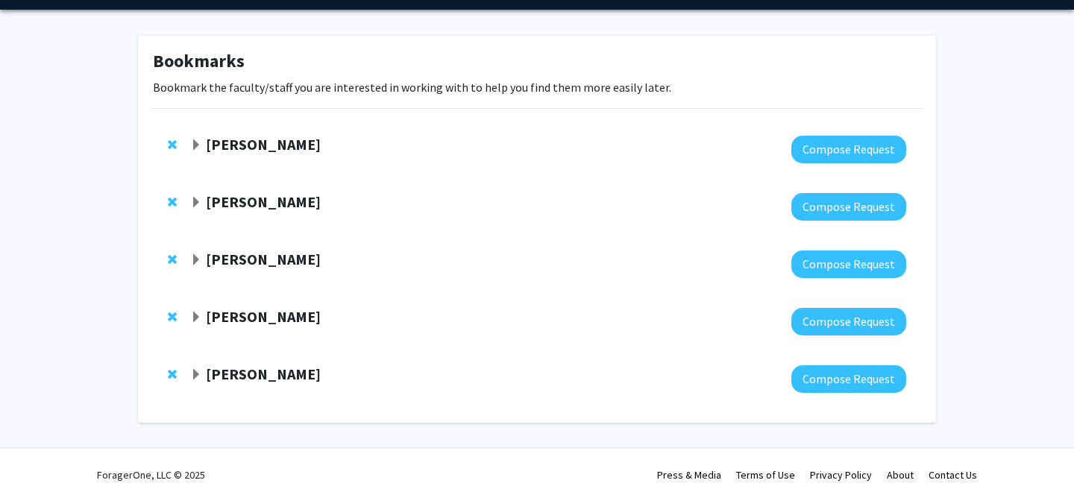
scroll to position [53, 0]
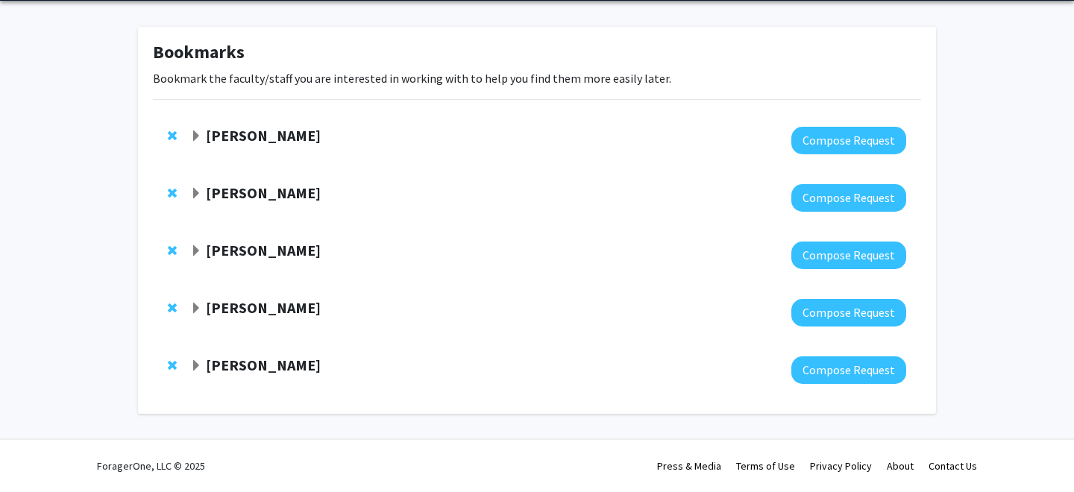
click at [197, 135] on span "Expand Carolyn Orbann Bookmark" at bounding box center [196, 137] width 12 height 12
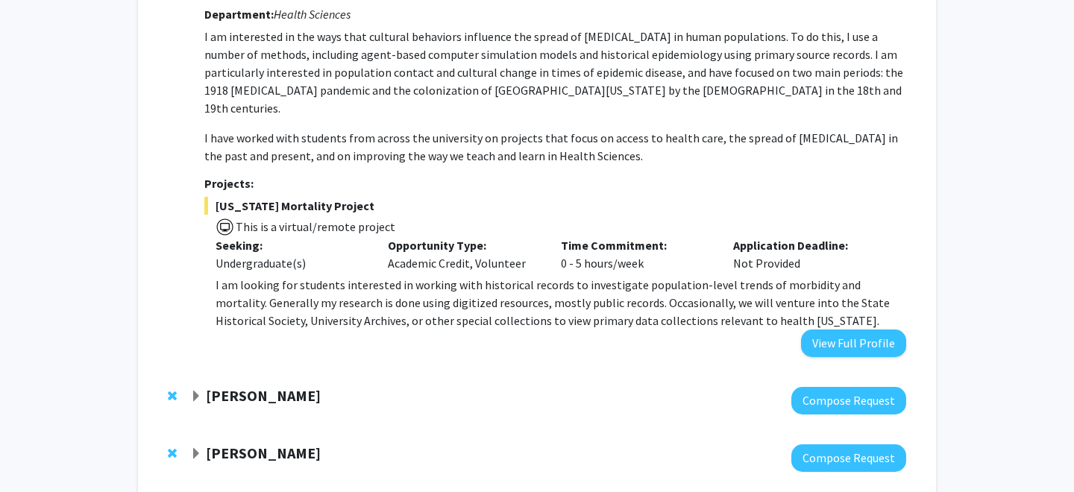
scroll to position [189, 0]
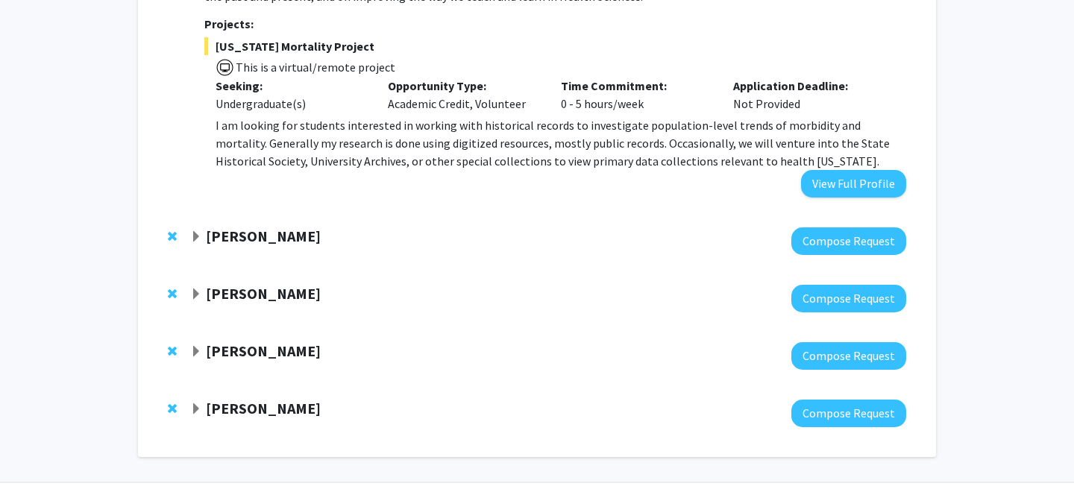
click at [283, 227] on strong "[PERSON_NAME]" at bounding box center [263, 236] width 115 height 19
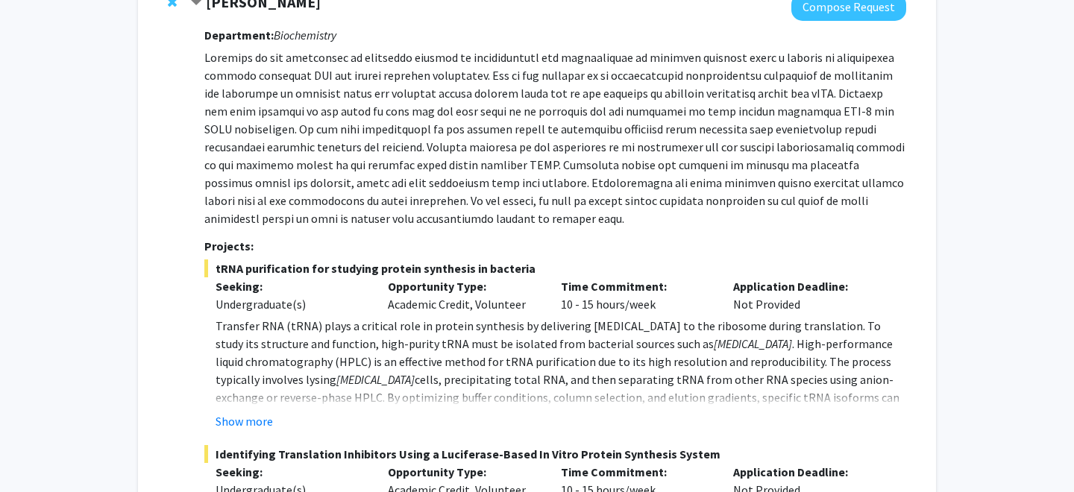
scroll to position [677, 0]
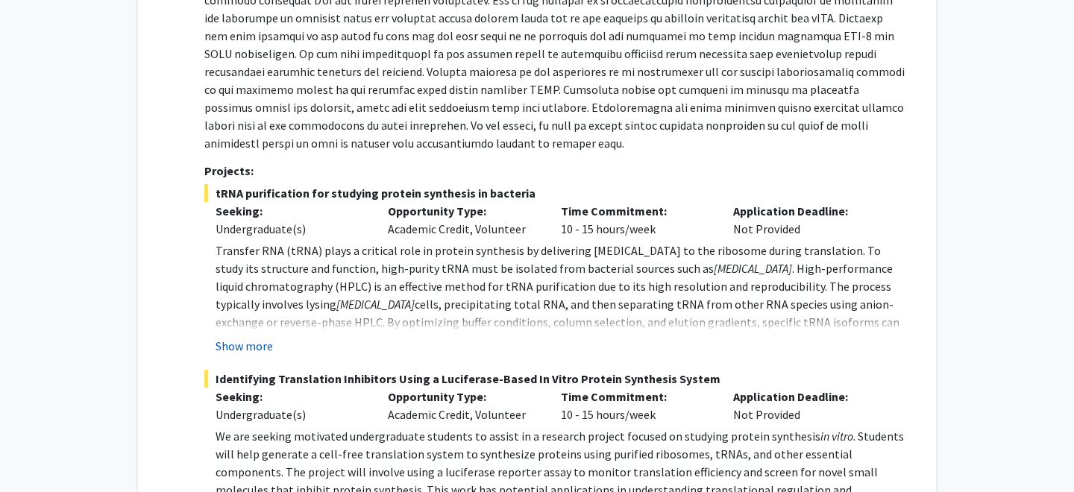
click at [258, 337] on button "Show more" at bounding box center [244, 346] width 57 height 18
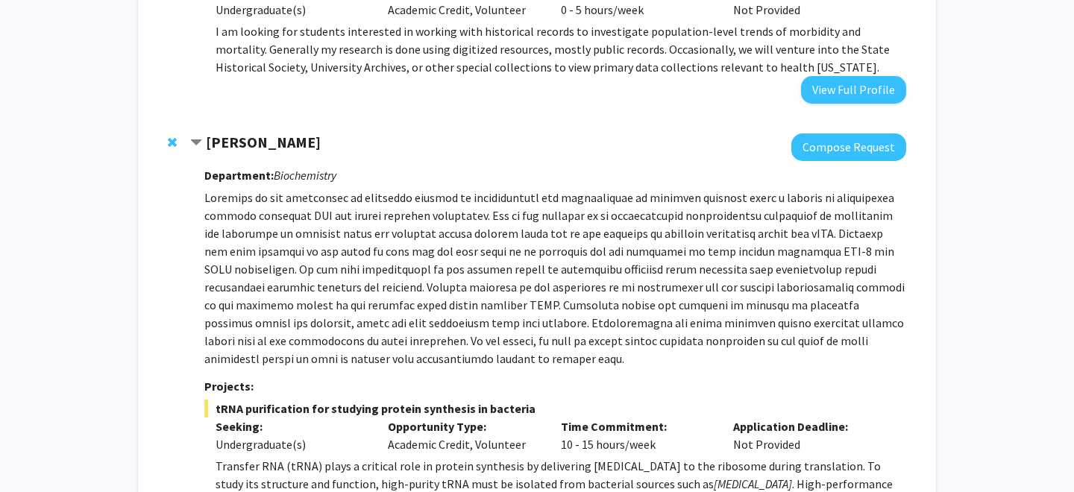
scroll to position [467, 0]
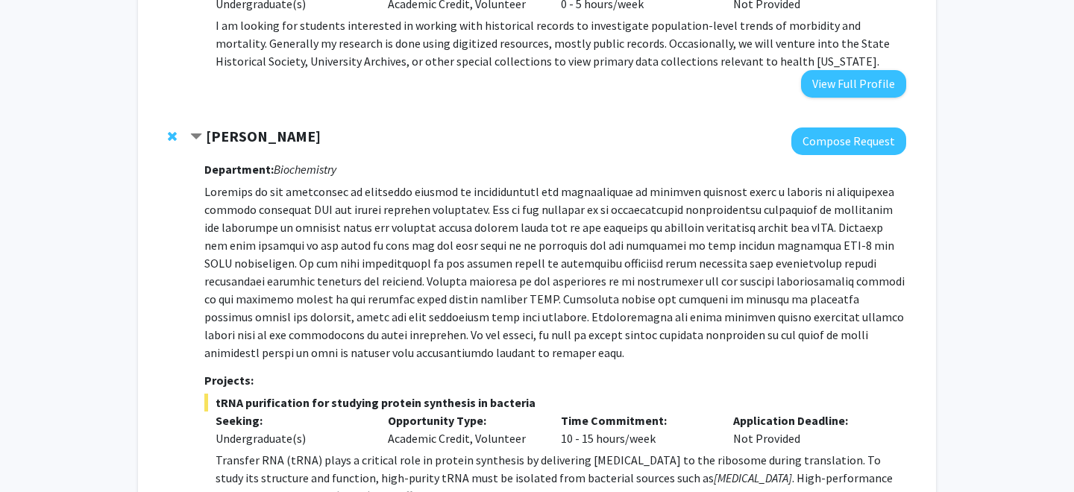
click at [211, 183] on p at bounding box center [555, 272] width 702 height 179
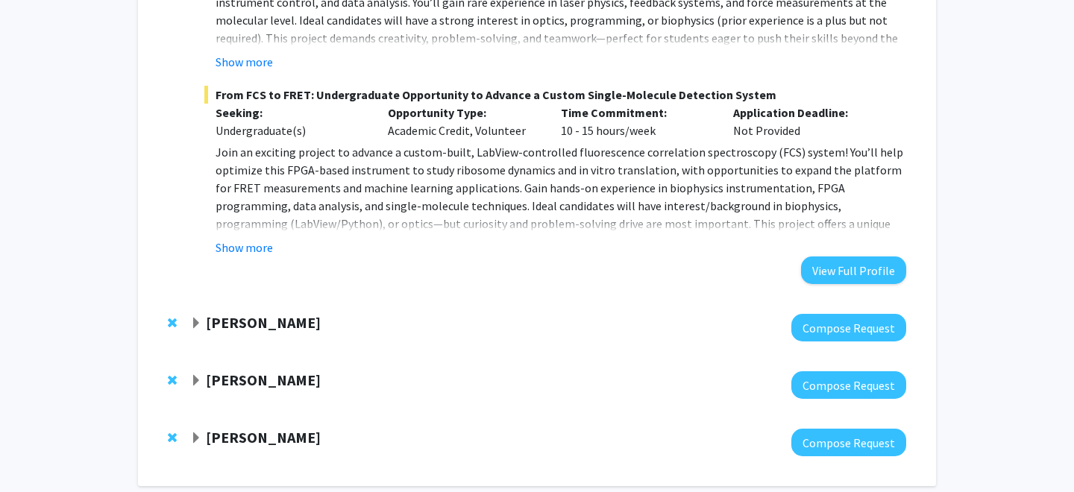
scroll to position [1423, 0]
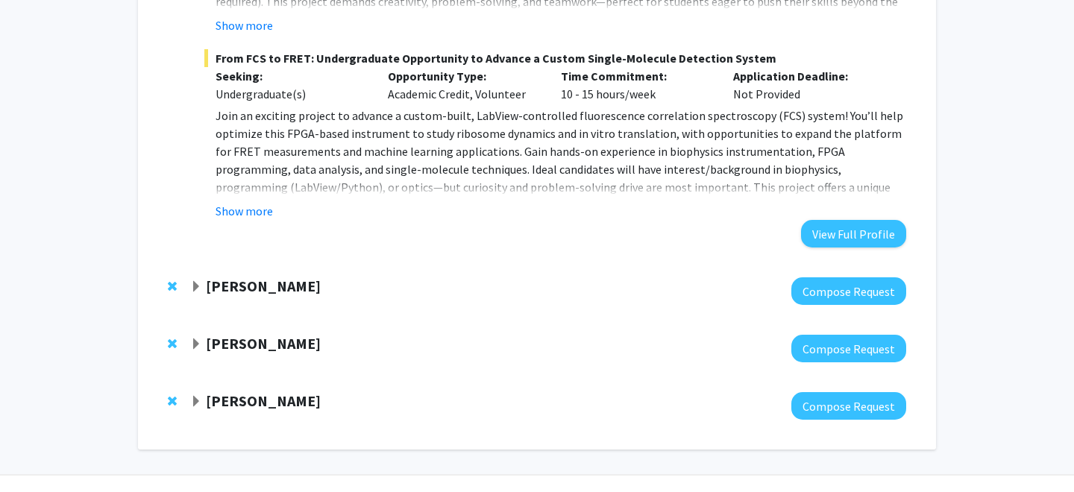
click at [242, 277] on strong "[PERSON_NAME]" at bounding box center [263, 286] width 115 height 19
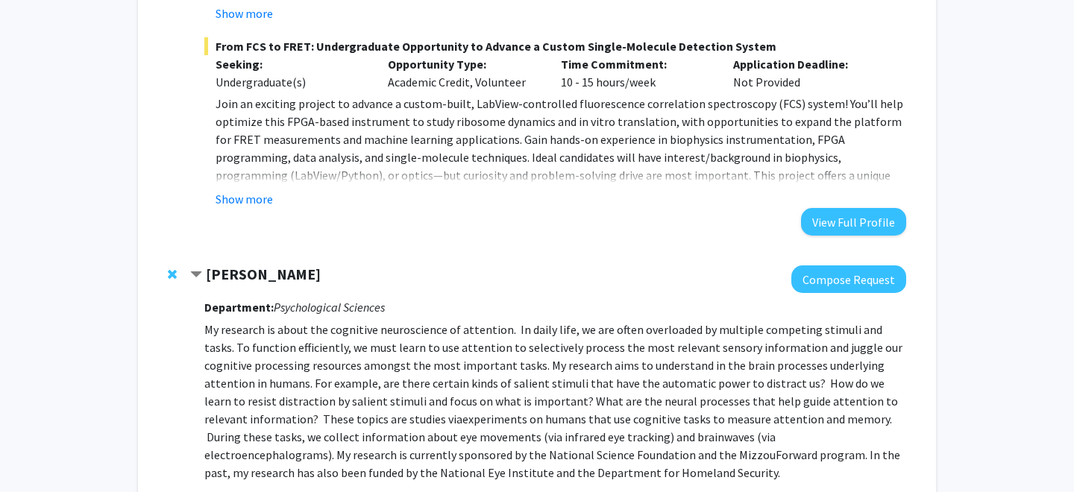
scroll to position [1435, 0]
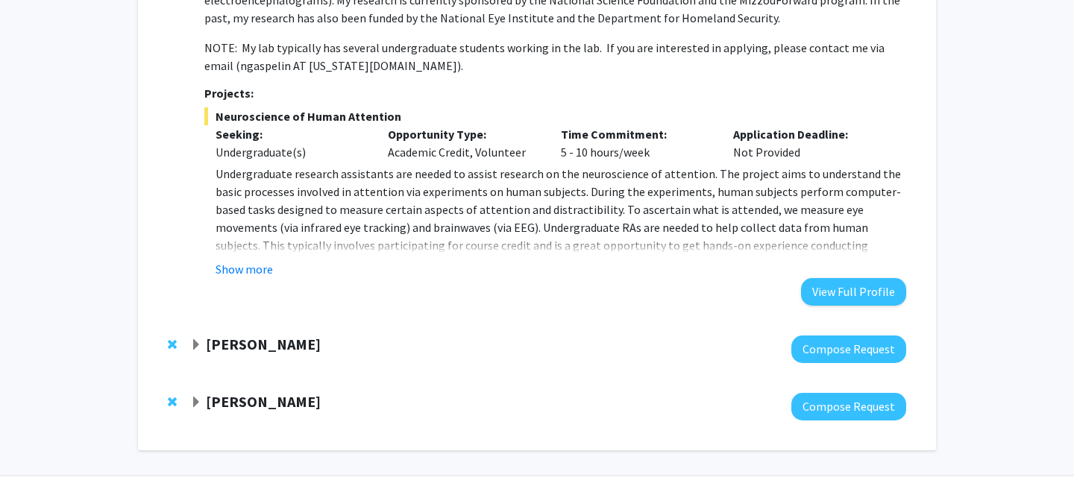
click at [239, 335] on strong "[PERSON_NAME]" at bounding box center [263, 344] width 115 height 19
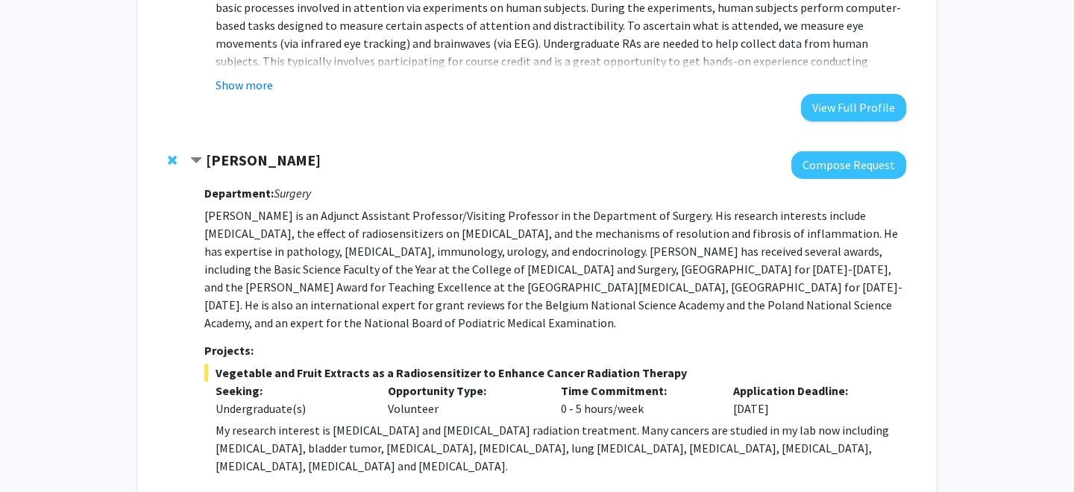
scroll to position [2460, 0]
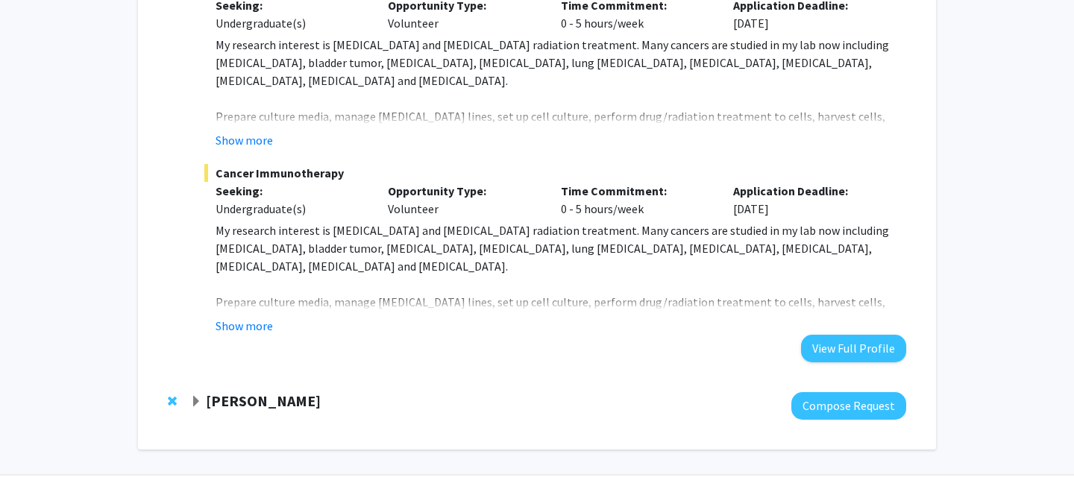
click at [237, 392] on strong "[PERSON_NAME]" at bounding box center [263, 401] width 115 height 19
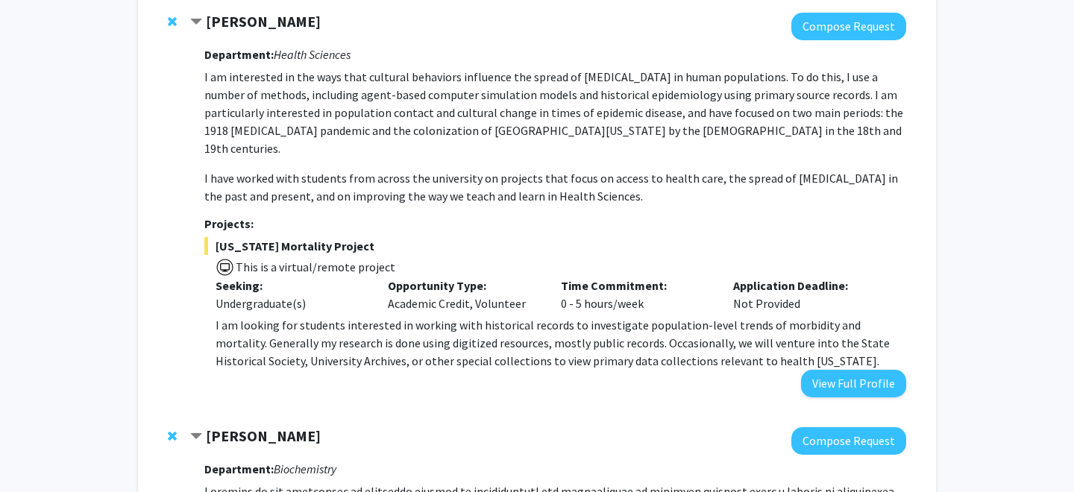
scroll to position [14, 0]
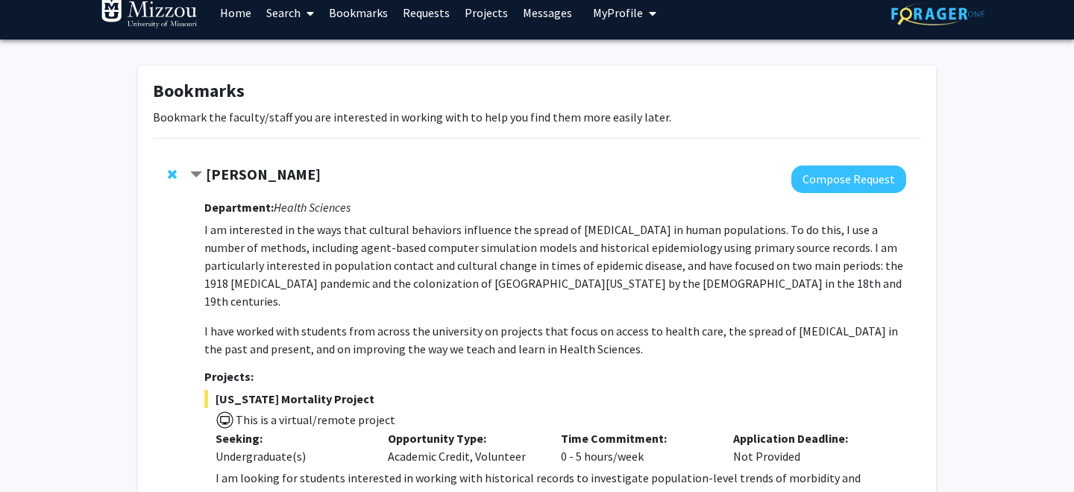
click at [284, 34] on link "Search" at bounding box center [290, 13] width 63 height 52
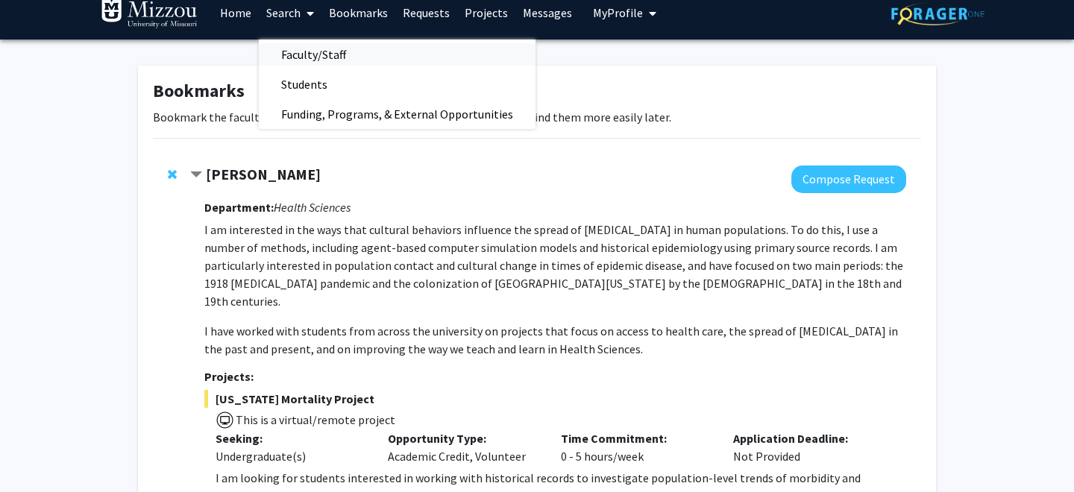
click at [291, 59] on span "Faculty/Staff" at bounding box center [314, 55] width 110 height 30
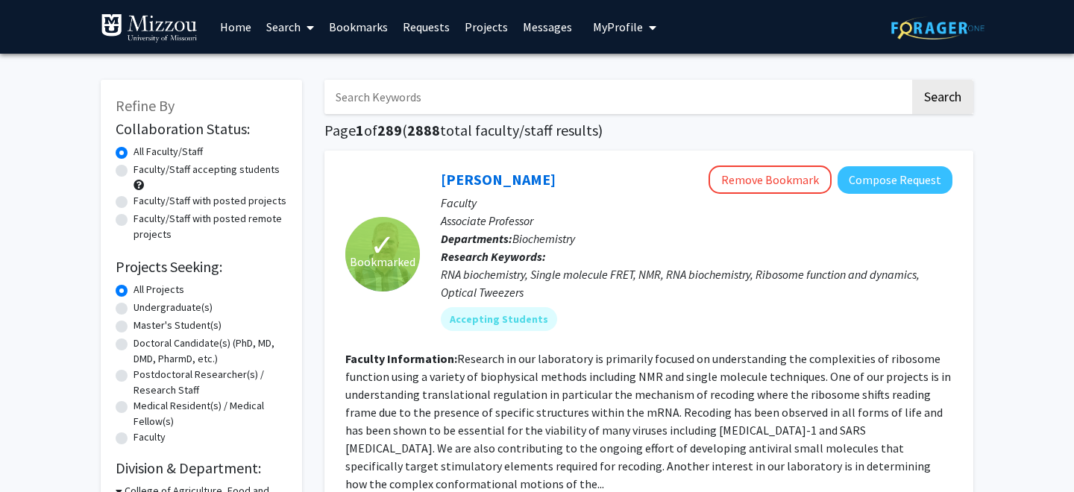
click at [158, 310] on label "Undergraduate(s)" at bounding box center [173, 308] width 79 height 16
click at [143, 310] on input "Undergraduate(s)" at bounding box center [139, 305] width 10 height 10
radio input "true"
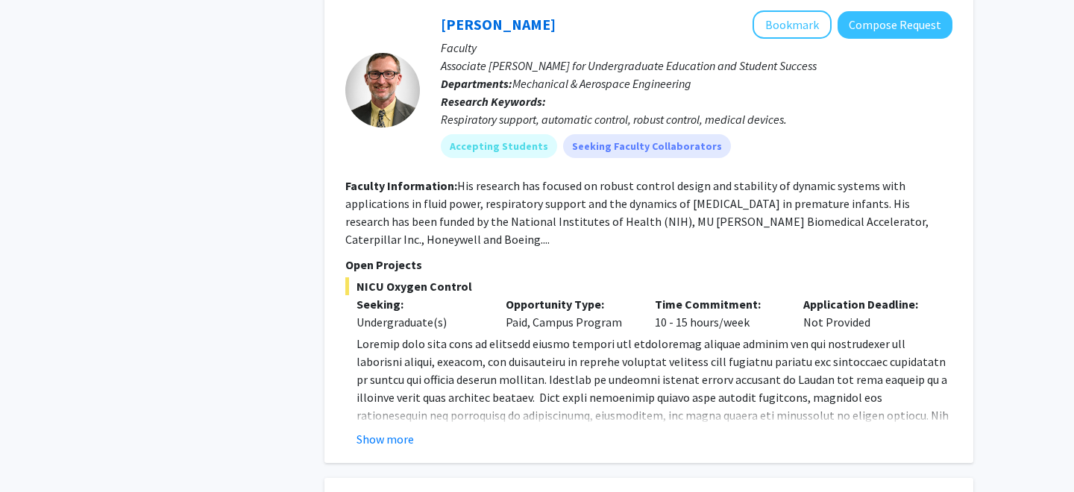
scroll to position [4085, 0]
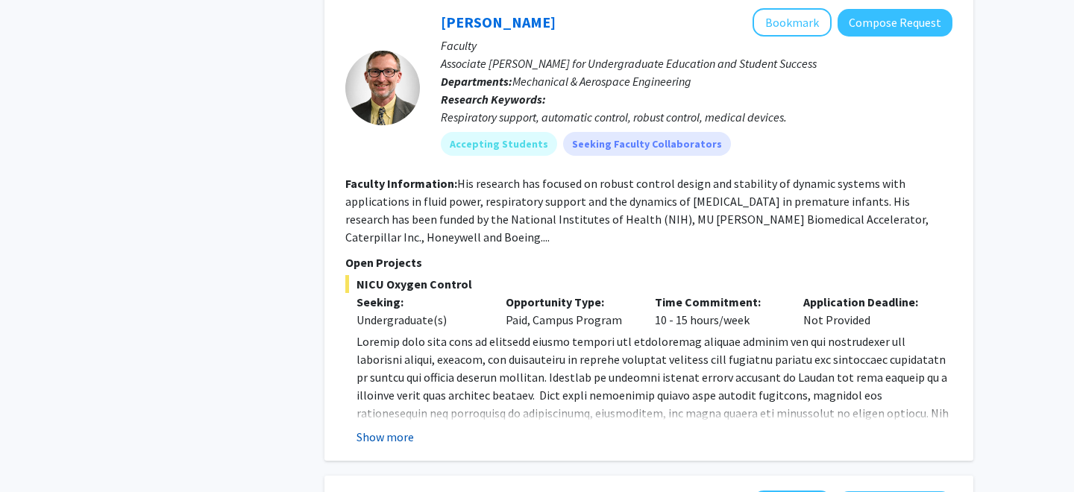
click at [395, 428] on button "Show more" at bounding box center [385, 437] width 57 height 18
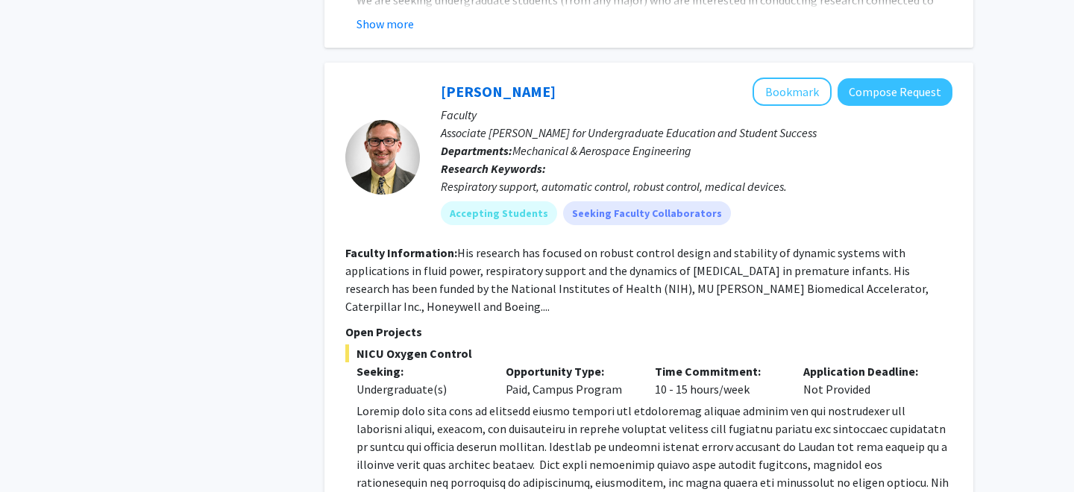
scroll to position [4015, 0]
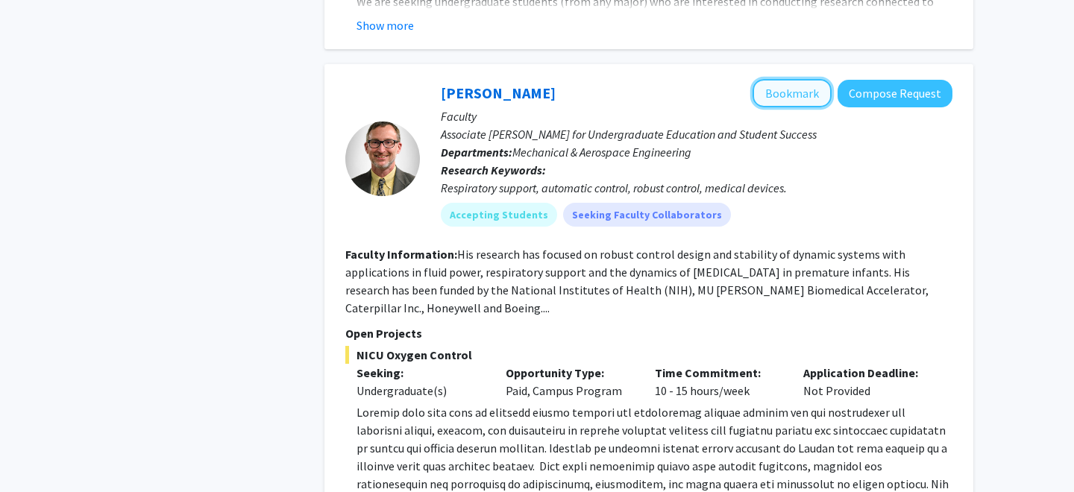
click at [796, 79] on button "Bookmark" at bounding box center [792, 93] width 79 height 28
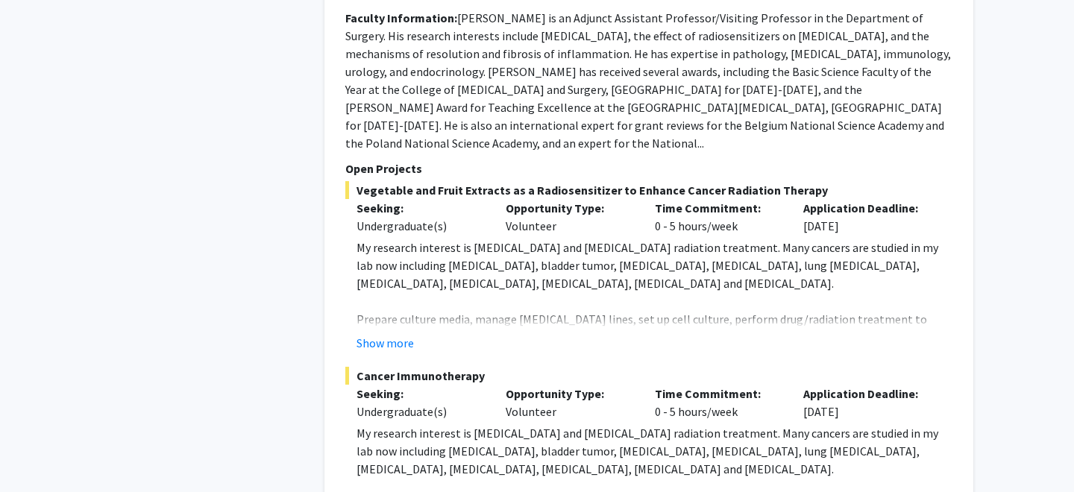
scroll to position [6825, 0]
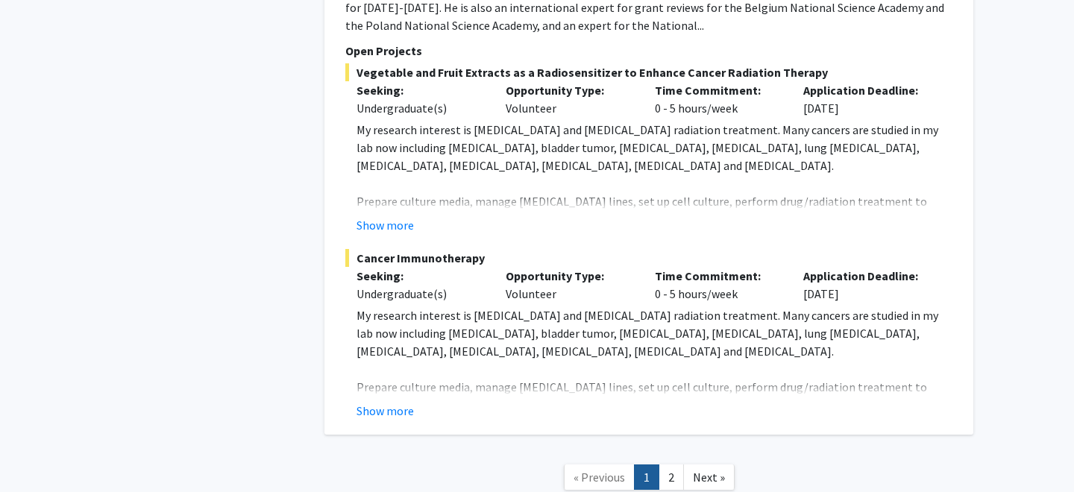
click at [657, 465] on link "1" at bounding box center [646, 478] width 25 height 26
click at [663, 465] on link "2" at bounding box center [671, 478] width 25 height 26
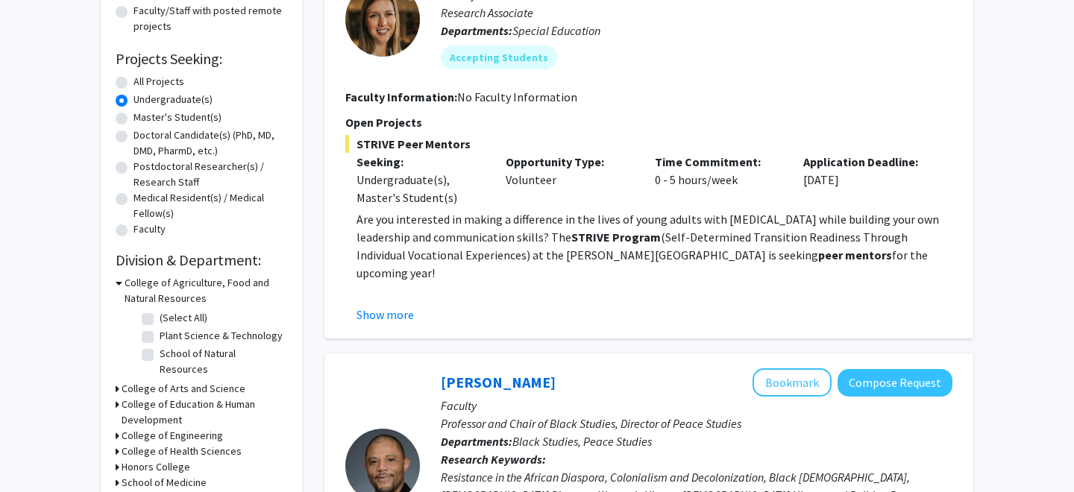
scroll to position [298, 0]
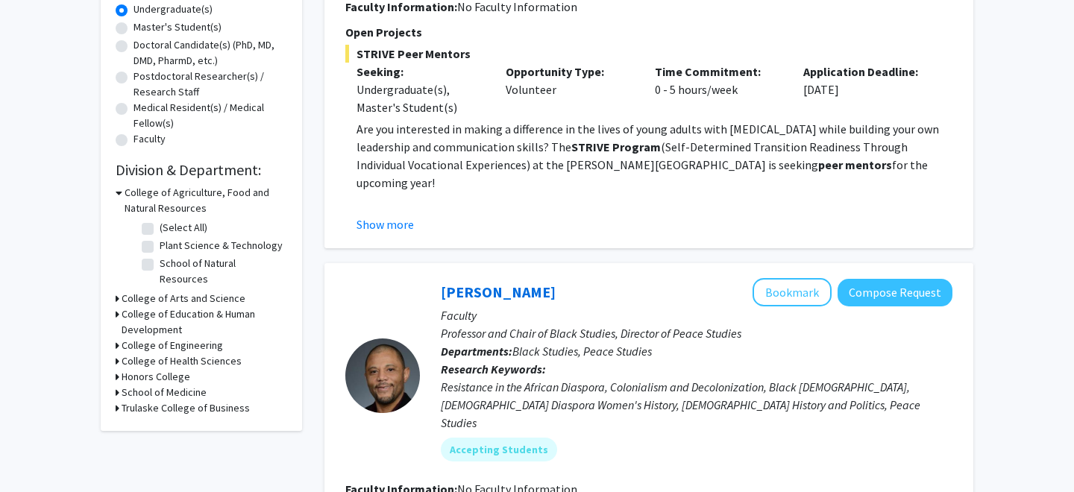
click at [401, 210] on p "As a mentor, you’ll work alongside autistic participants (ages [DEMOGRAPHIC_DAT…" at bounding box center [655, 237] width 596 height 54
click at [370, 212] on fg-read-more "Are you interested in making a difference in the lives of young adults with [ME…" at bounding box center [648, 176] width 607 height 113
click at [380, 227] on button "Show more" at bounding box center [385, 225] width 57 height 18
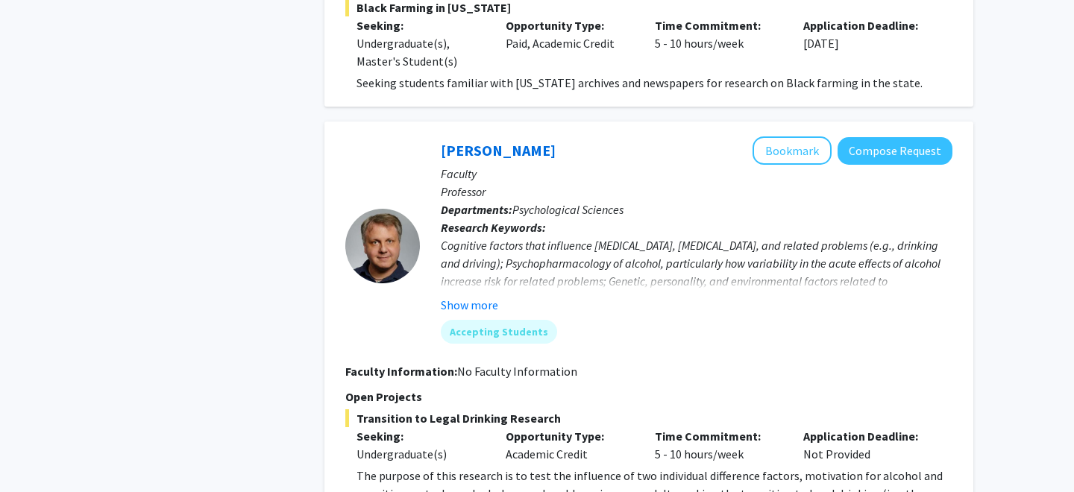
scroll to position [1090, 0]
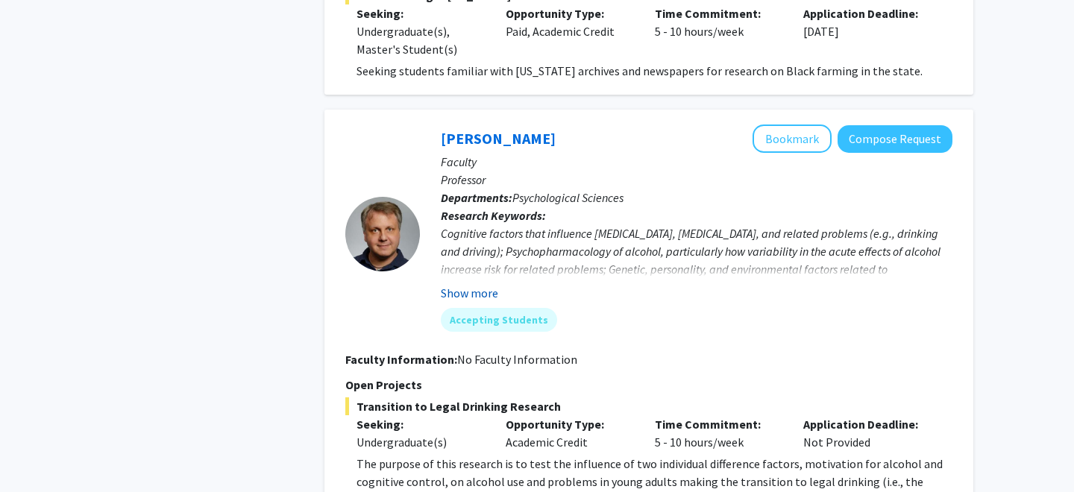
click at [474, 284] on button "Show more" at bounding box center [469, 293] width 57 height 18
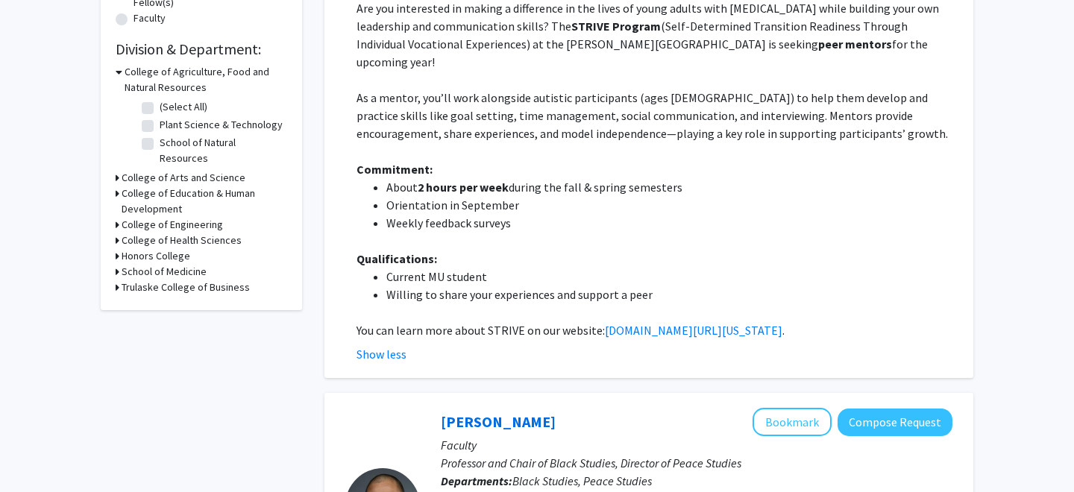
scroll to position [0, 0]
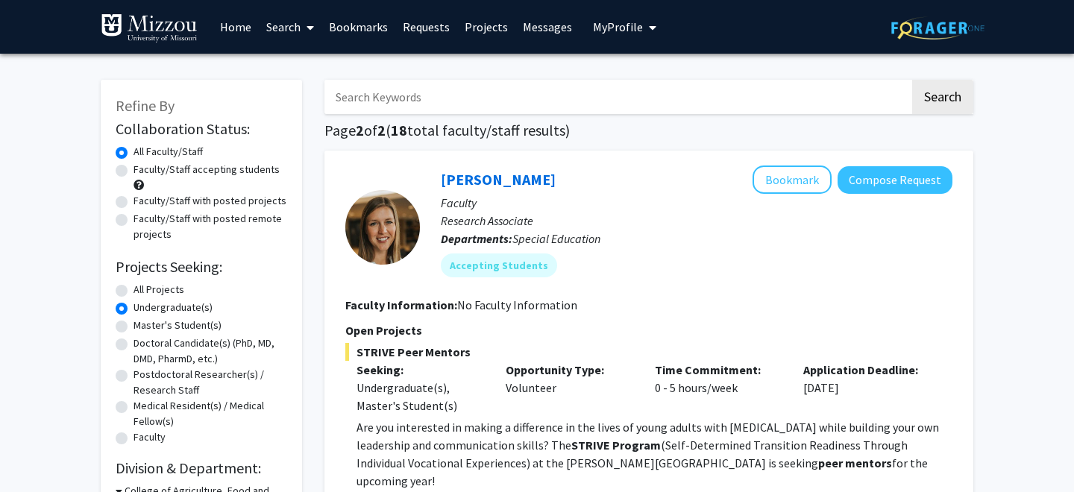
click at [354, 29] on link "Bookmarks" at bounding box center [359, 27] width 74 height 52
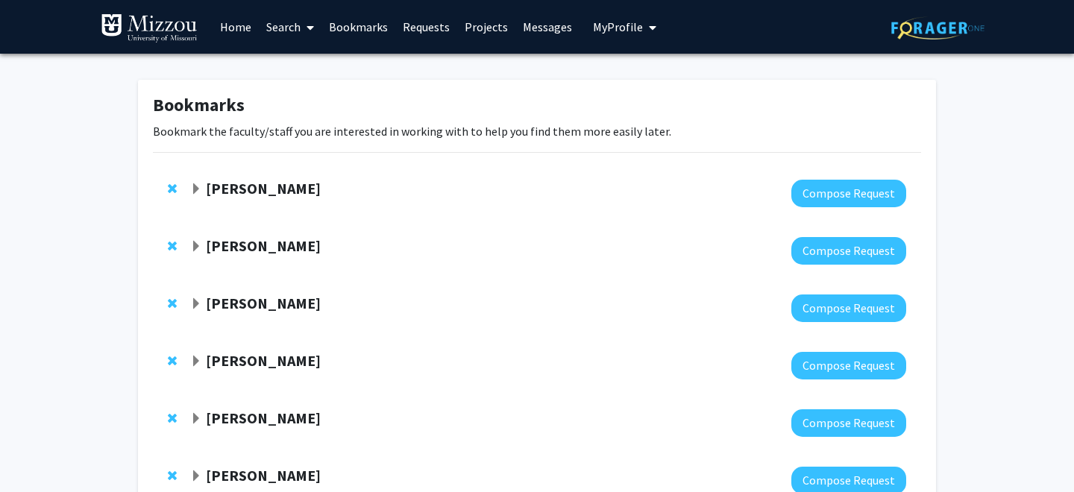
click at [243, 260] on div at bounding box center [548, 251] width 716 height 28
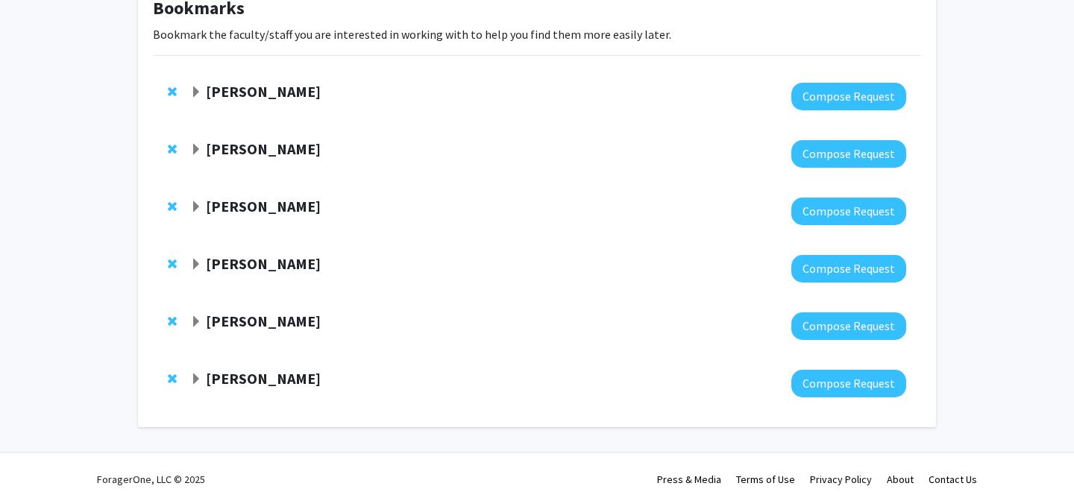
scroll to position [110, 0]
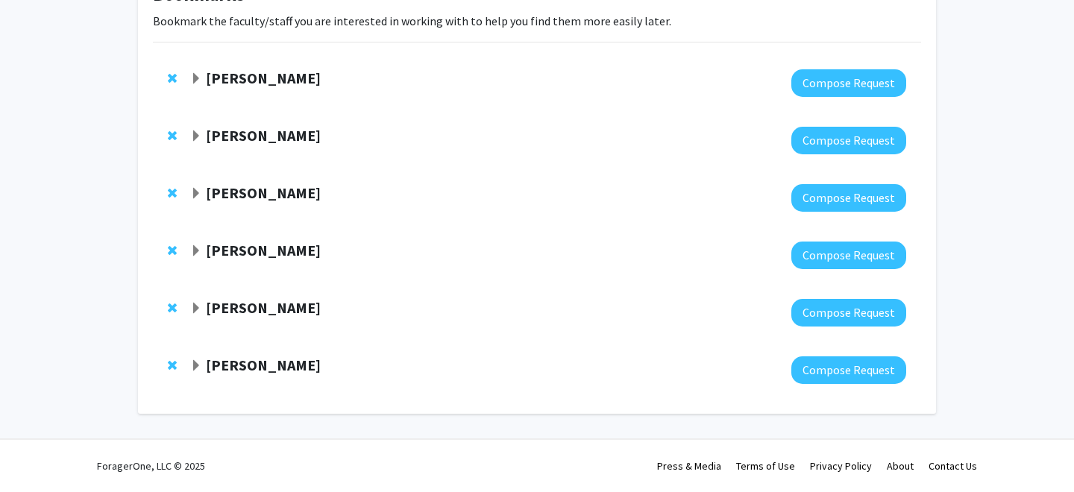
click at [214, 134] on strong "[PERSON_NAME]" at bounding box center [263, 135] width 115 height 19
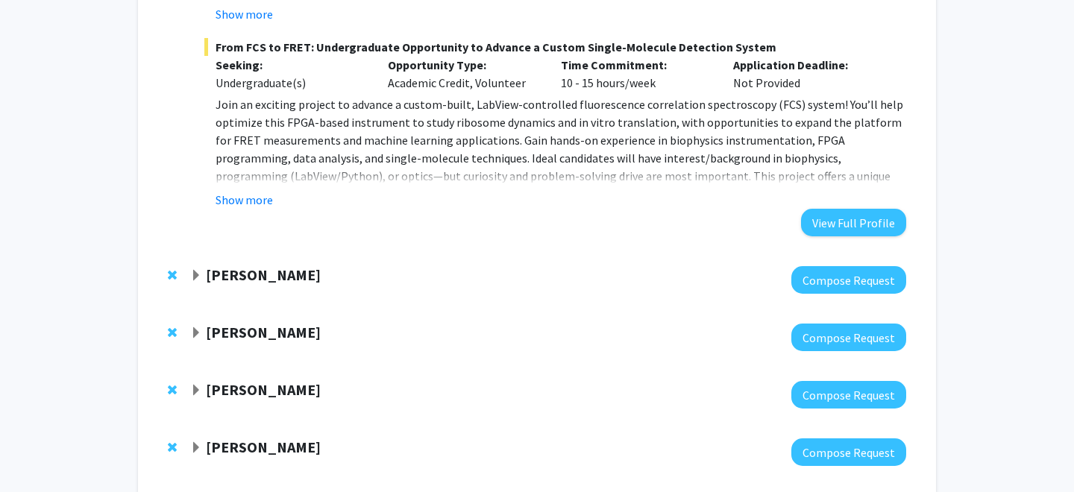
scroll to position [1100, 0]
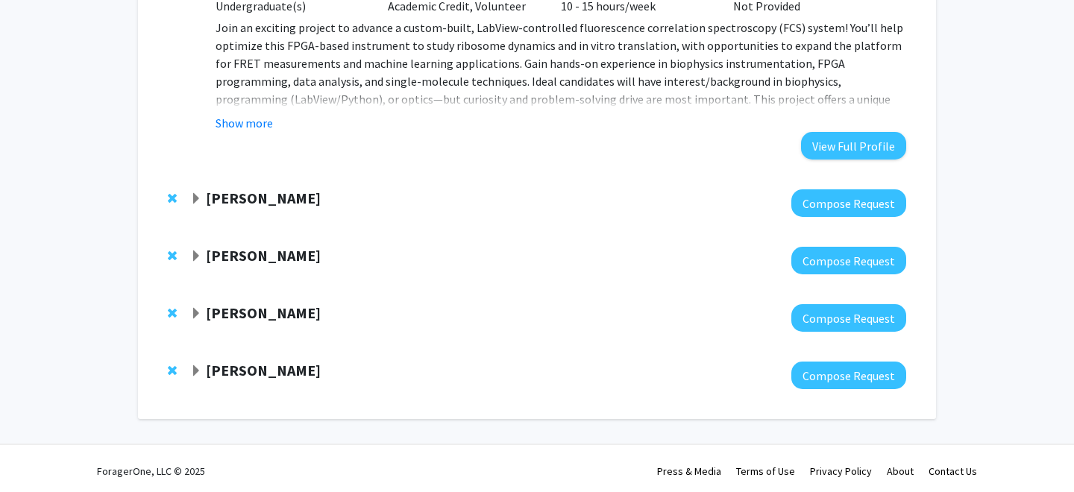
click at [245, 196] on strong "[PERSON_NAME]" at bounding box center [263, 198] width 115 height 19
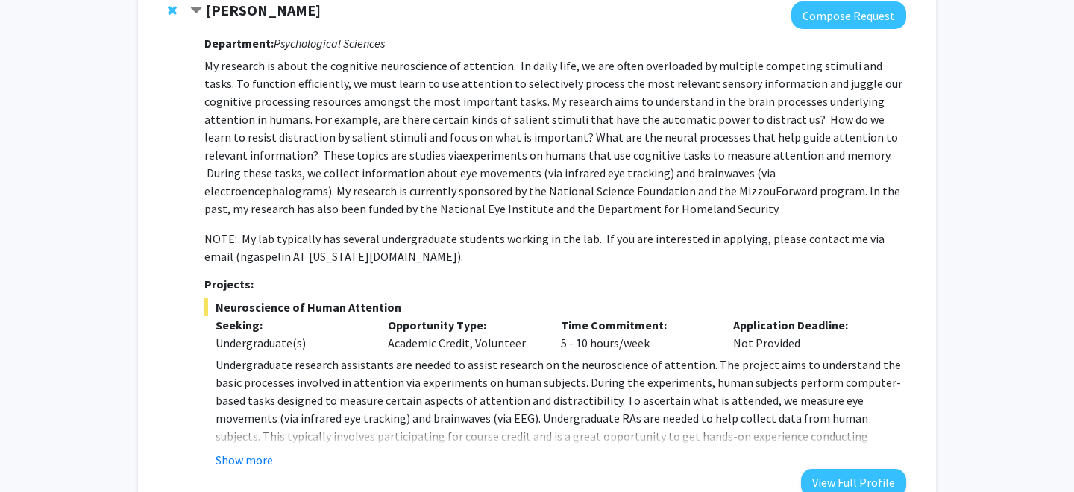
scroll to position [1285, 0]
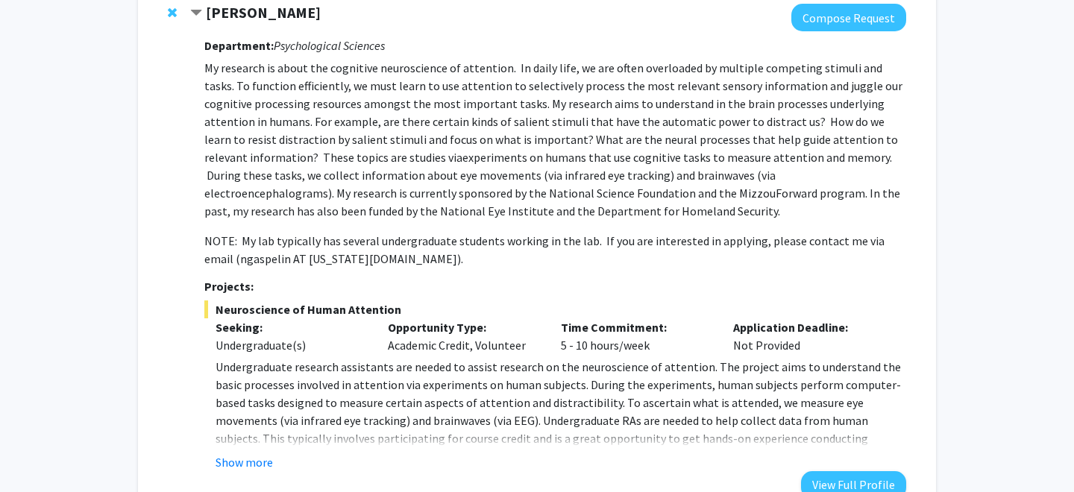
click at [157, 11] on div "[PERSON_NAME] Compose Request Department: Psychological Sciences My research is…" at bounding box center [537, 251] width 768 height 524
click at [168, 11] on span "Remove Nicholas Gaspelin from bookmarks" at bounding box center [172, 13] width 9 height 12
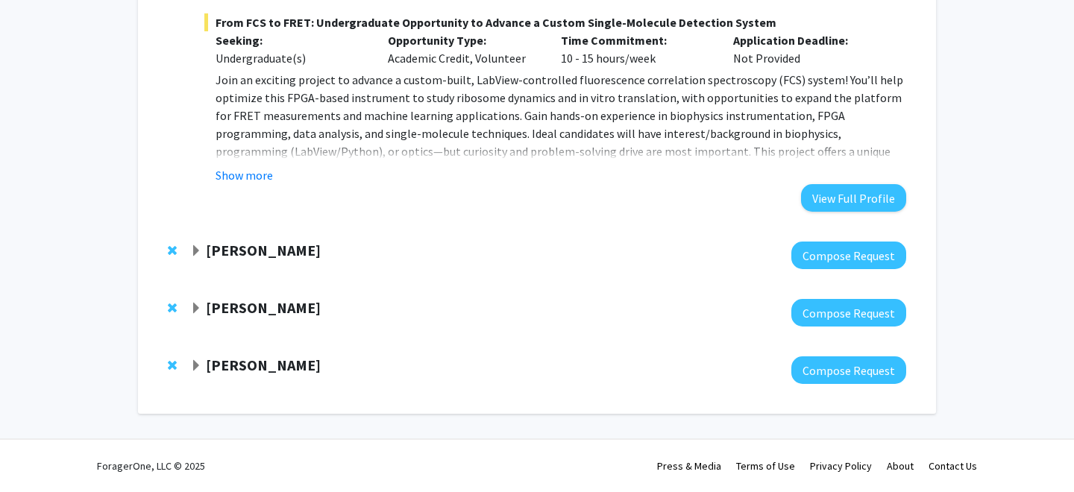
click at [242, 243] on strong "[PERSON_NAME]" at bounding box center [263, 250] width 115 height 19
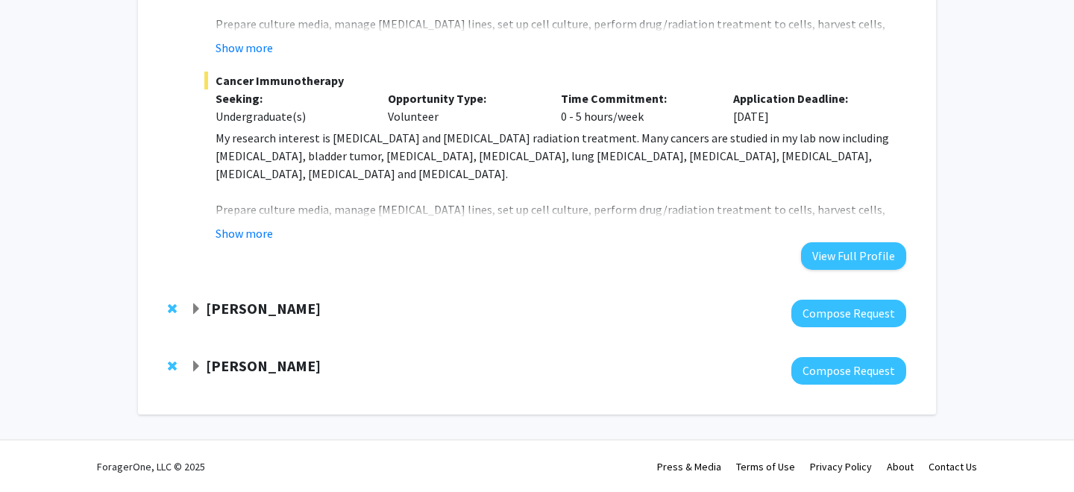
click at [243, 304] on strong "[PERSON_NAME]" at bounding box center [263, 308] width 115 height 19
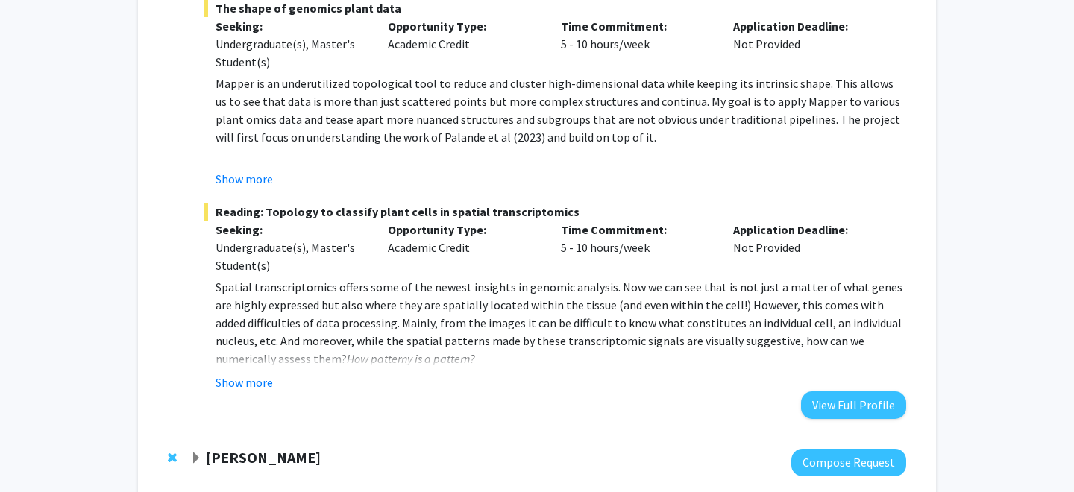
scroll to position [2199, 0]
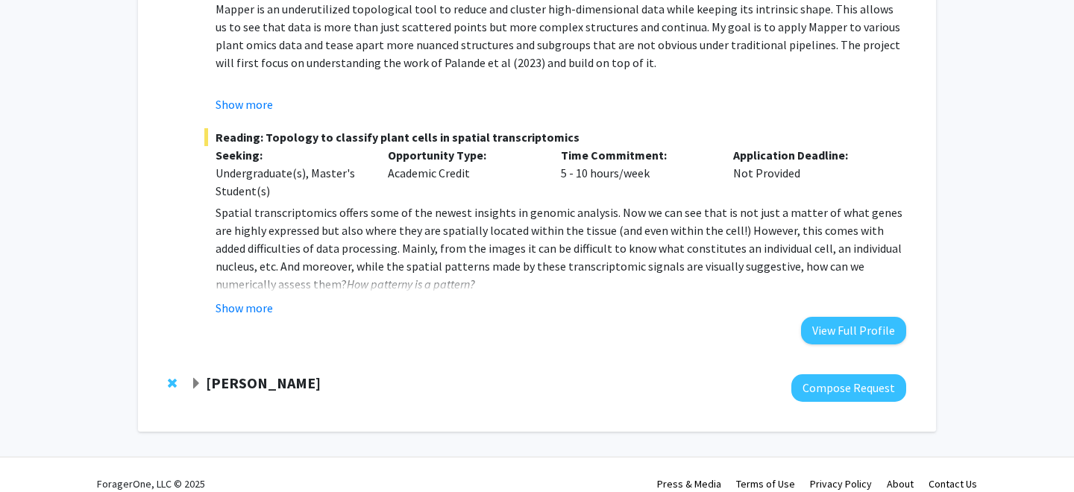
click at [226, 374] on strong "[PERSON_NAME]" at bounding box center [263, 383] width 115 height 19
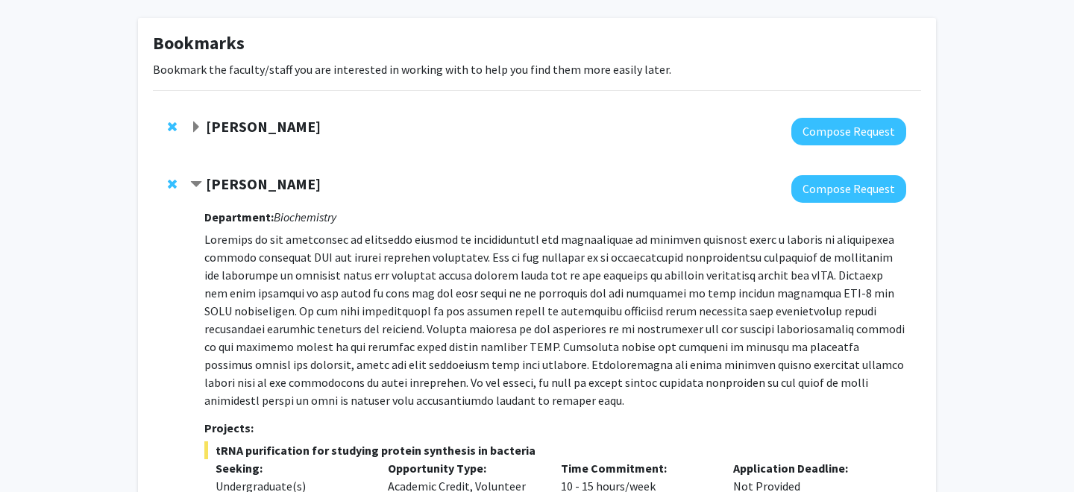
scroll to position [57, 0]
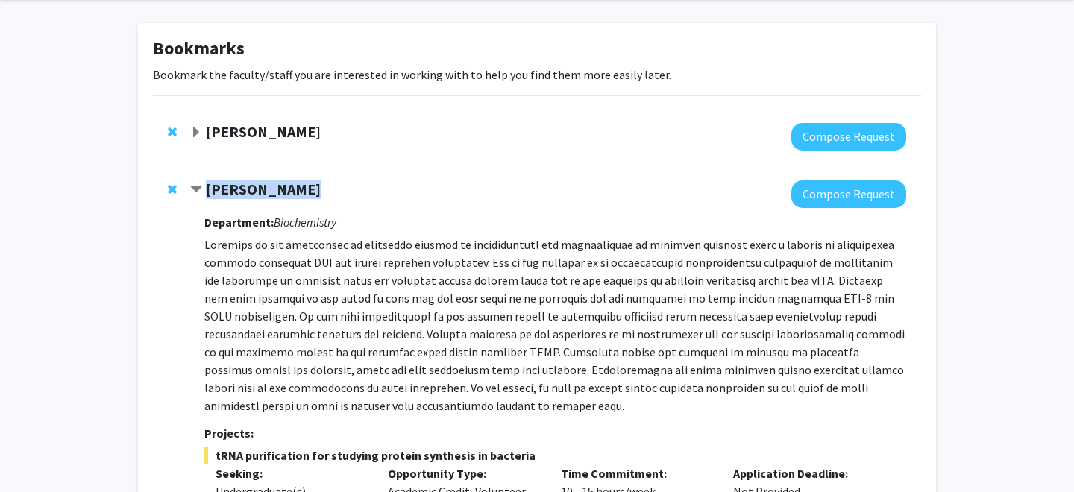
drag, startPoint x: 304, startPoint y: 189, endPoint x: 208, endPoint y: 187, distance: 96.3
click at [208, 187] on div "[PERSON_NAME]" at bounding box center [351, 190] width 322 height 19
copy strong "[PERSON_NAME]"
click at [195, 133] on span "Expand Carolyn Orbann Bookmark" at bounding box center [196, 133] width 12 height 12
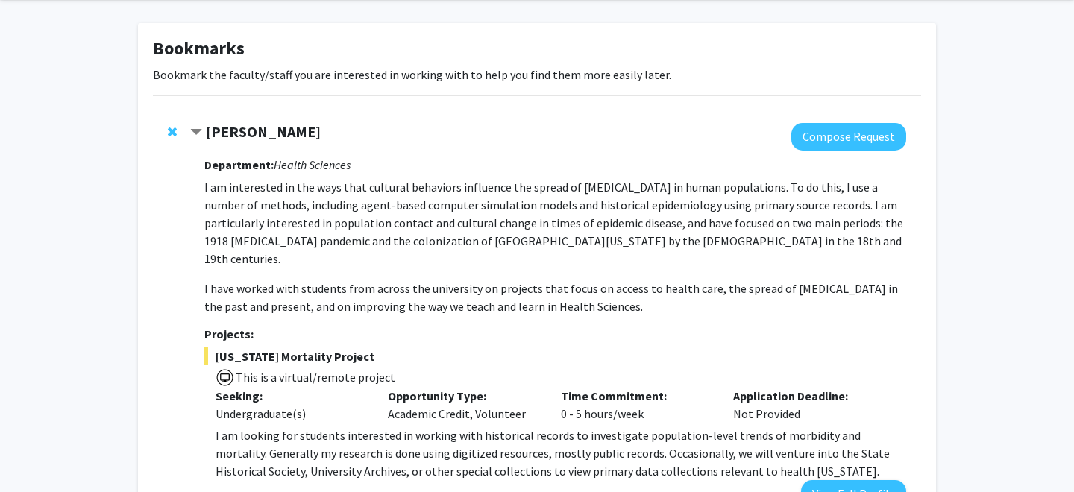
click at [197, 133] on span "Contract Carolyn Orbann Bookmark" at bounding box center [196, 133] width 12 height 12
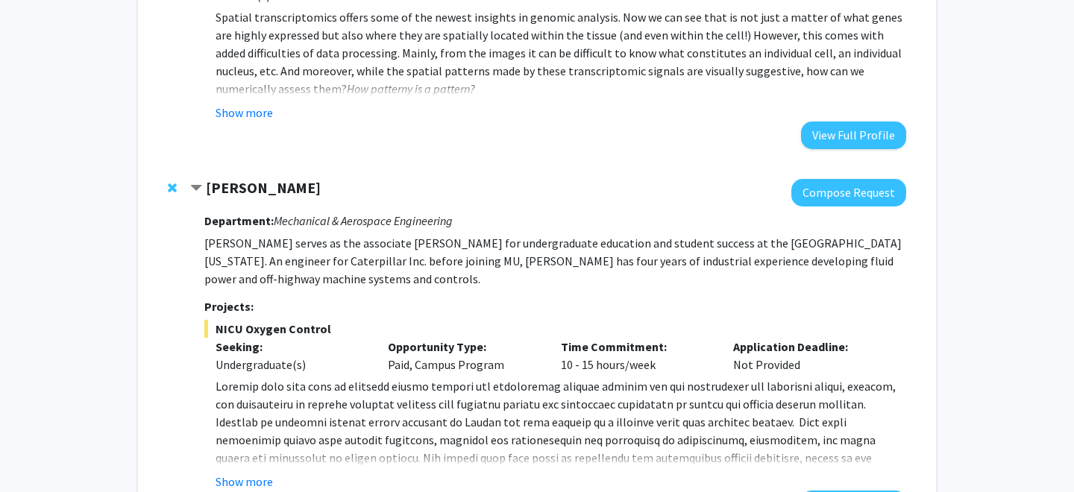
scroll to position [2510, 0]
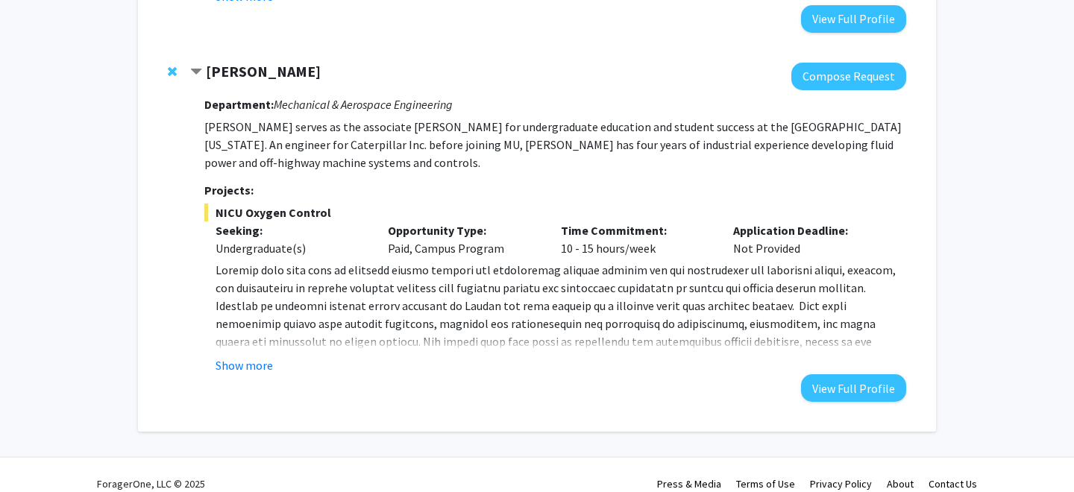
click at [295, 63] on div "[PERSON_NAME]" at bounding box center [351, 72] width 322 height 19
drag, startPoint x: 292, startPoint y: 57, endPoint x: 210, endPoint y: 56, distance: 82.1
click at [210, 63] on div "[PERSON_NAME]" at bounding box center [351, 72] width 322 height 19
copy strong "[PERSON_NAME]"
click at [236, 357] on button "Show more" at bounding box center [244, 366] width 57 height 18
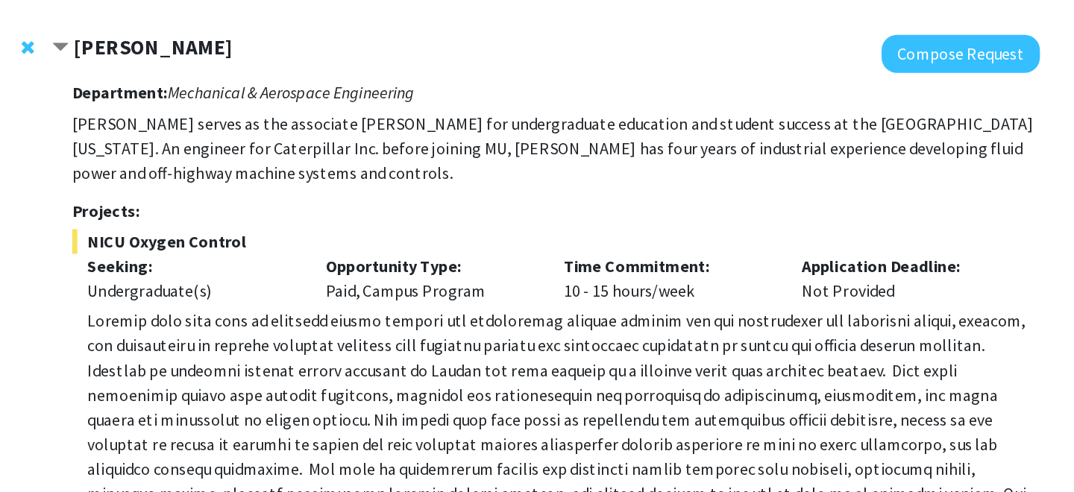
click at [335, 118] on p "[PERSON_NAME] serves as the associate [PERSON_NAME] for undergraduate education…" at bounding box center [555, 145] width 702 height 54
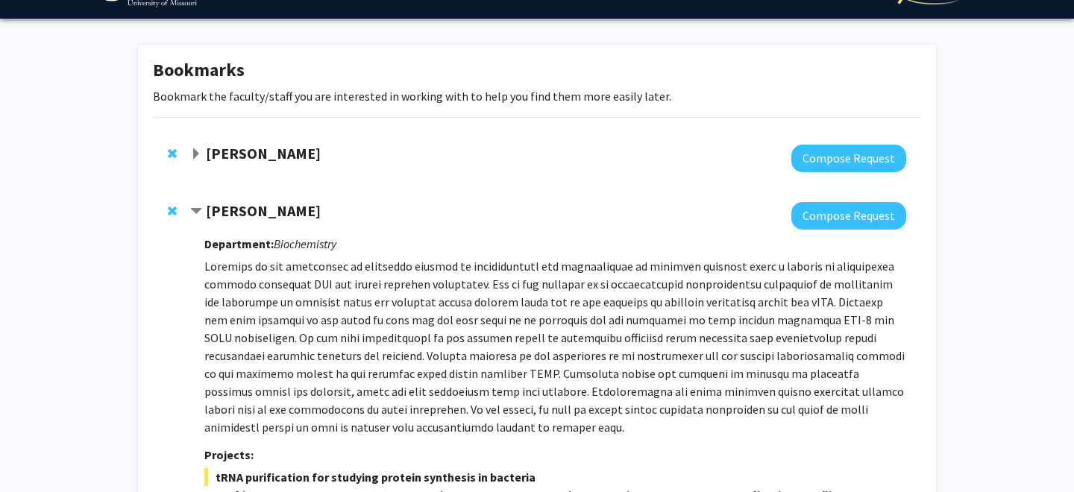
scroll to position [0, 0]
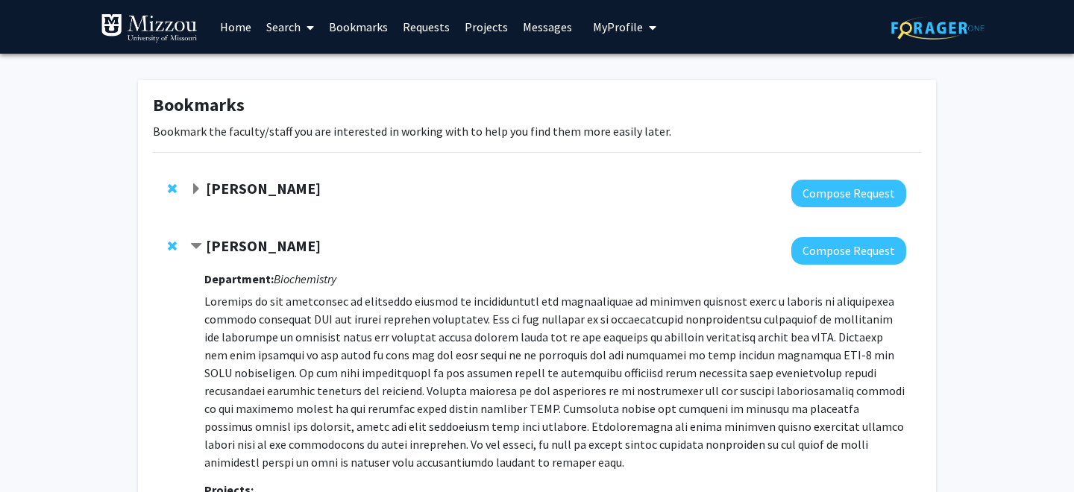
click at [643, 37] on span "My profile dropdown to access profile and logout" at bounding box center [649, 27] width 13 height 52
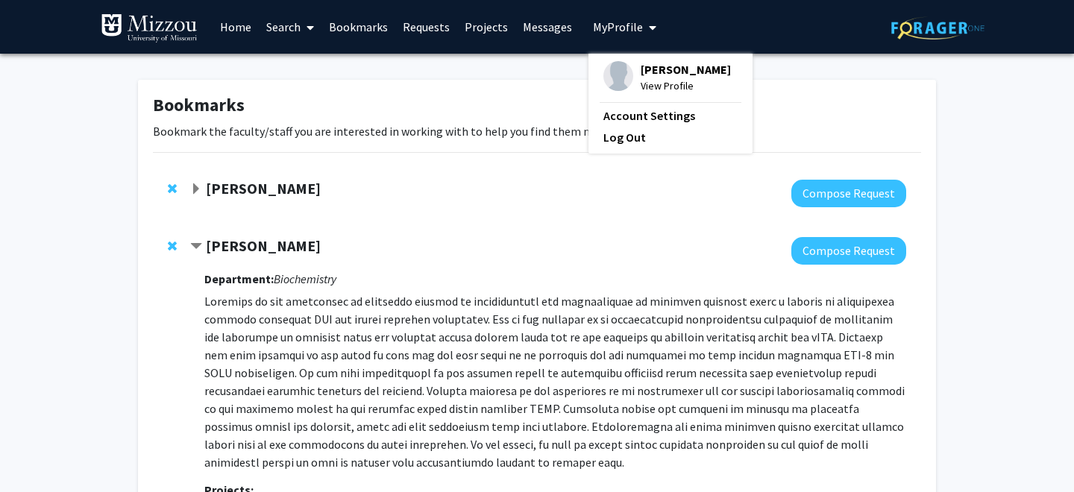
click at [643, 75] on span "[PERSON_NAME]" at bounding box center [686, 69] width 90 height 16
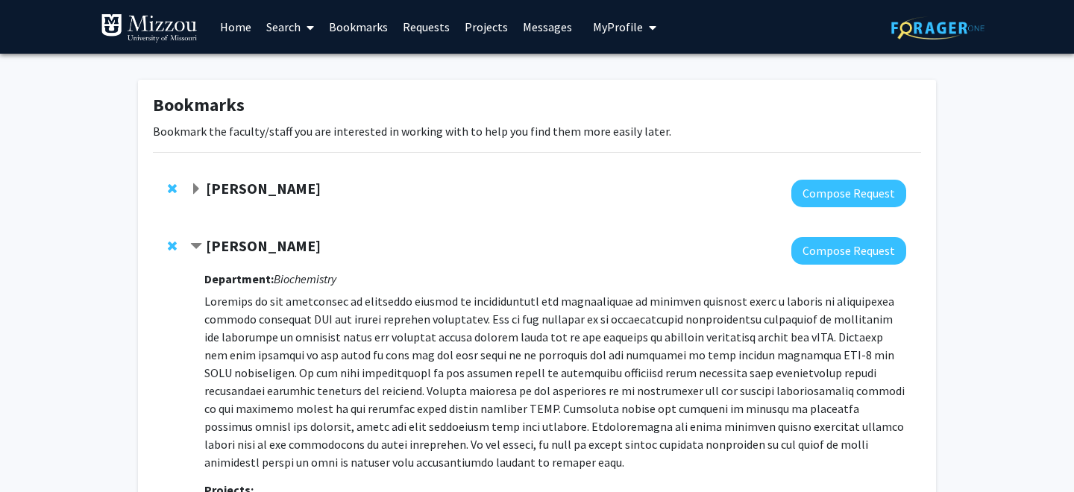
click at [606, 33] on span "My Profile" at bounding box center [618, 26] width 50 height 15
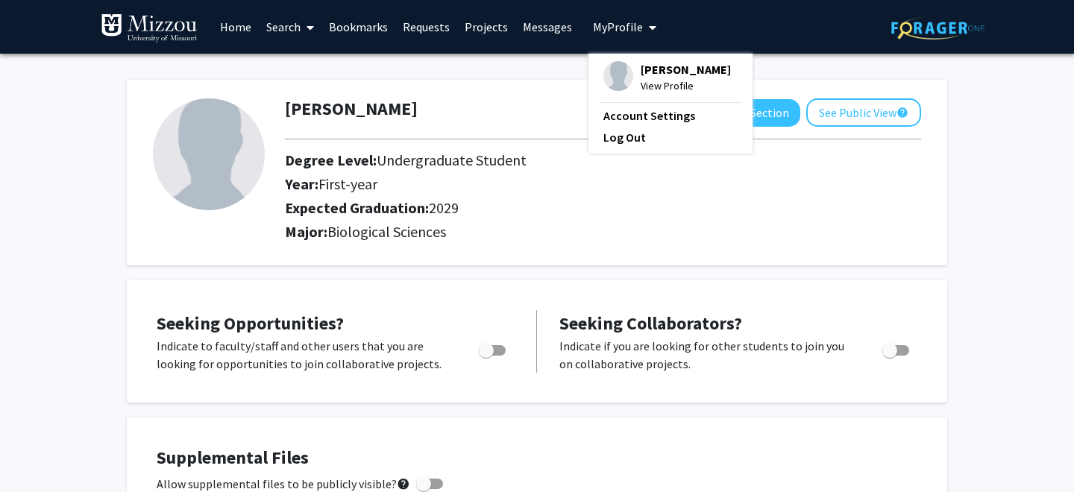
click at [192, 368] on p "Indicate to faculty/staff and other users that you are looking for opportunitie…" at bounding box center [304, 355] width 294 height 36
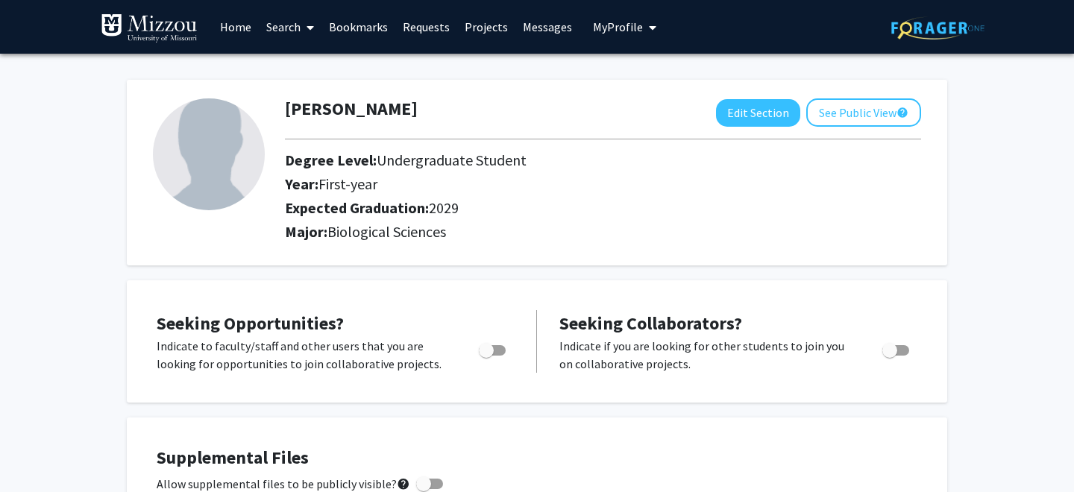
scroll to position [11, 0]
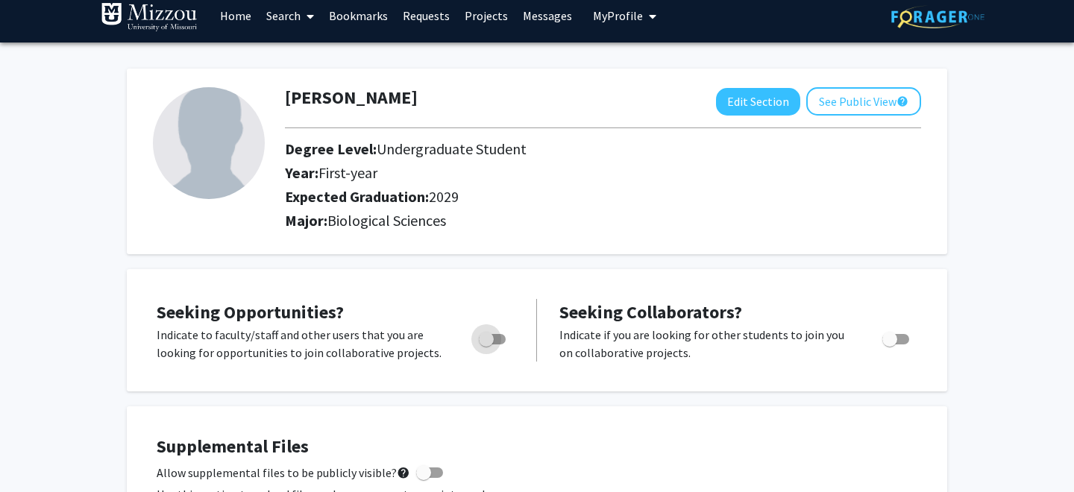
click at [498, 338] on span "Toggle" at bounding box center [492, 339] width 27 height 10
click at [486, 345] on input "Are you actively seeking opportunities?" at bounding box center [486, 345] width 1 height 1
click at [501, 340] on span "Toggle" at bounding box center [498, 339] width 15 height 15
click at [486, 345] on input "Are you actively seeking opportunities?" at bounding box center [486, 345] width 1 height 1
checkbox input "false"
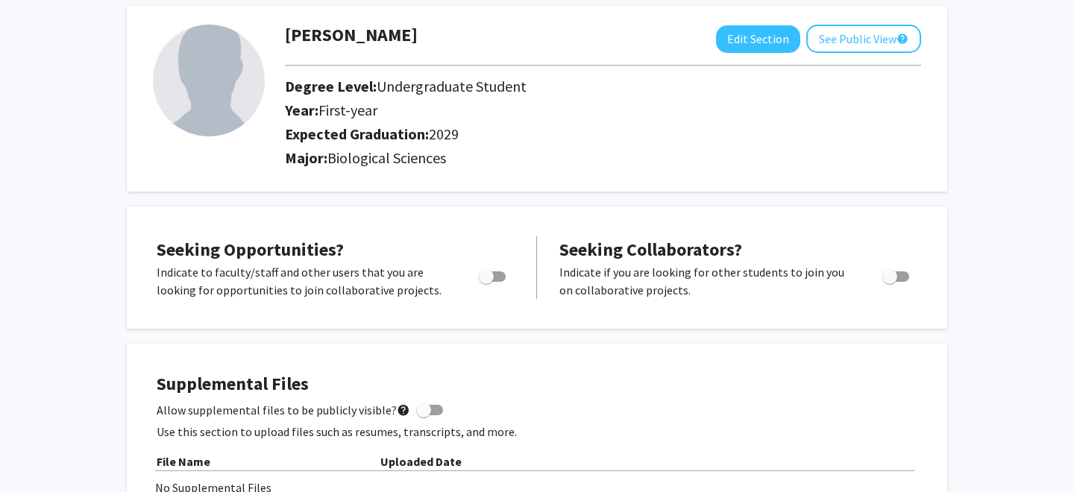
scroll to position [0, 0]
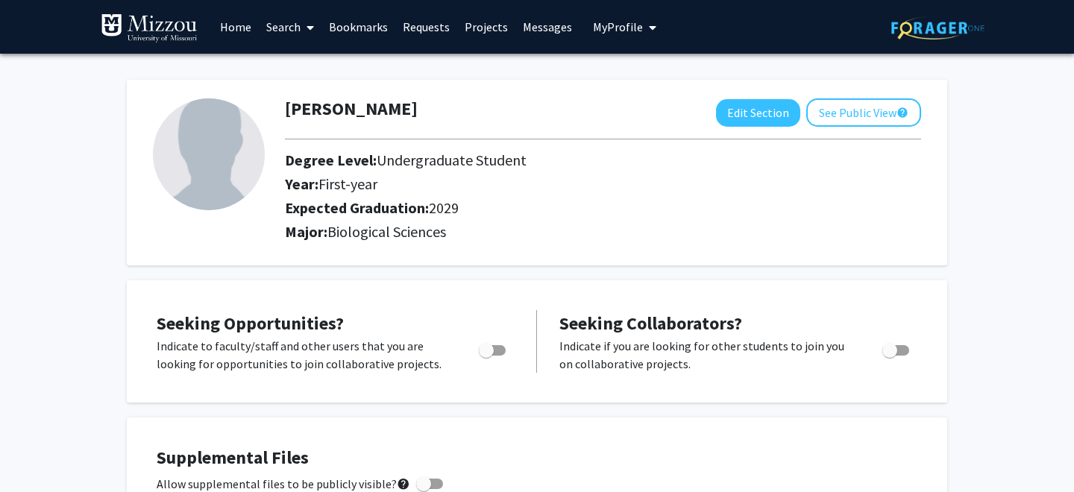
click at [239, 31] on link "Home" at bounding box center [236, 27] width 46 height 52
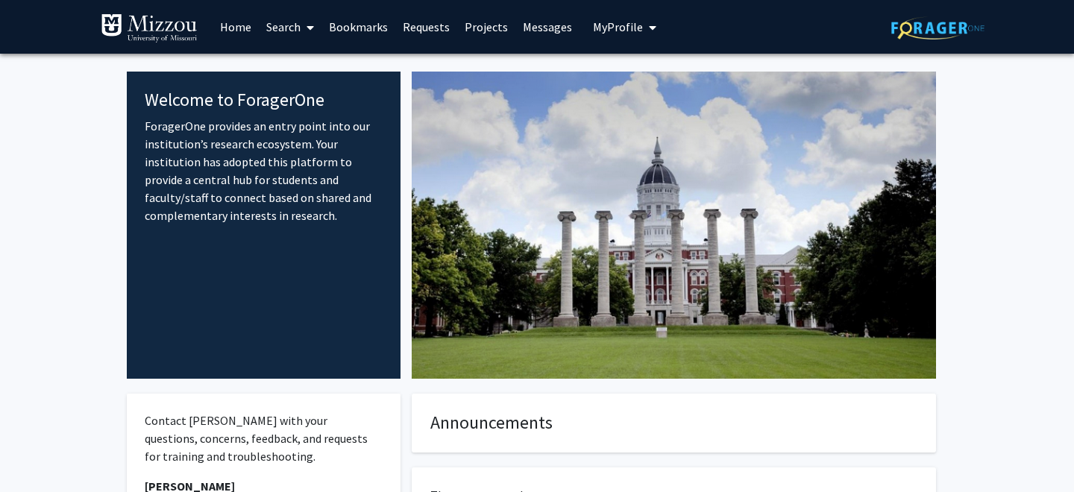
click at [289, 38] on link "Search" at bounding box center [290, 27] width 63 height 52
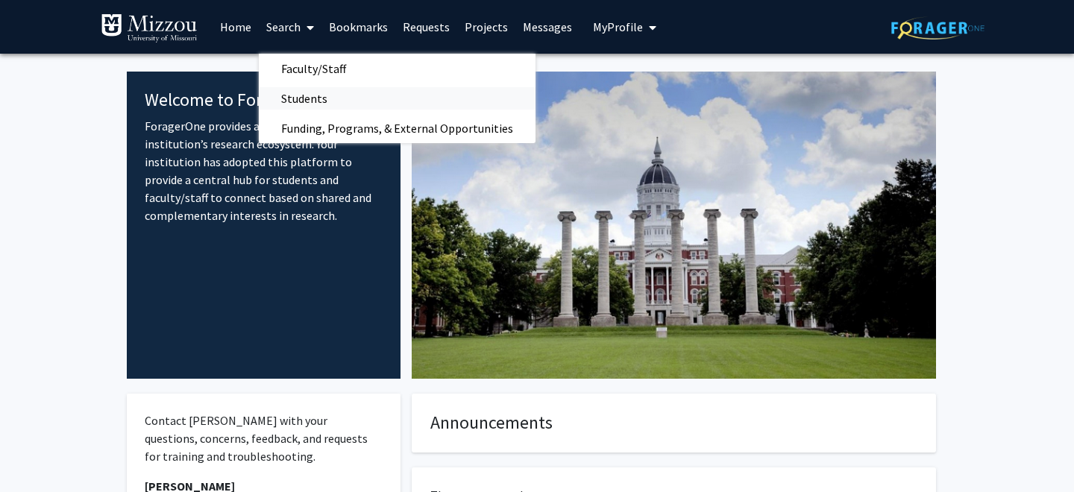
click at [323, 95] on span "Students" at bounding box center [304, 99] width 91 height 30
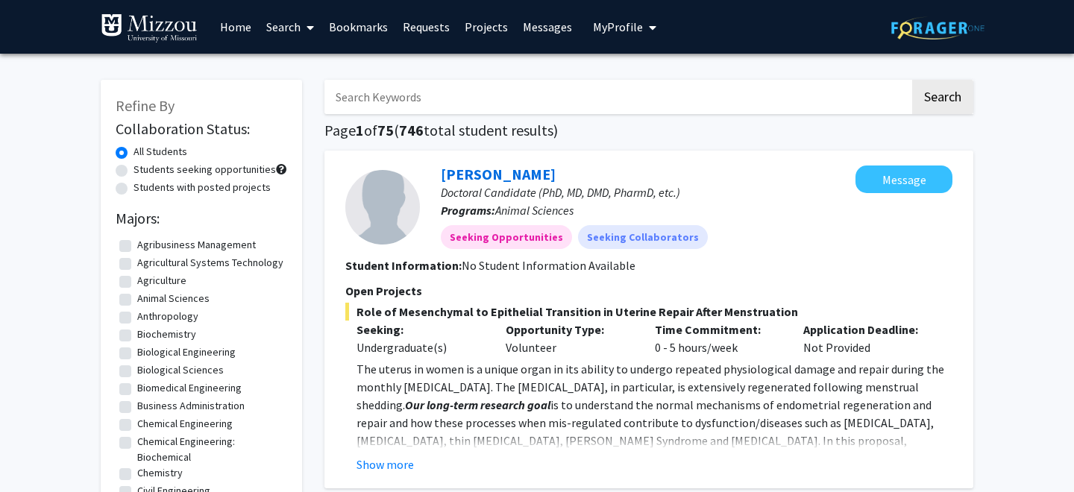
click at [198, 192] on label "Students with posted projects" at bounding box center [202, 188] width 137 height 16
click at [143, 189] on input "Students with posted projects" at bounding box center [139, 185] width 10 height 10
radio input "true"
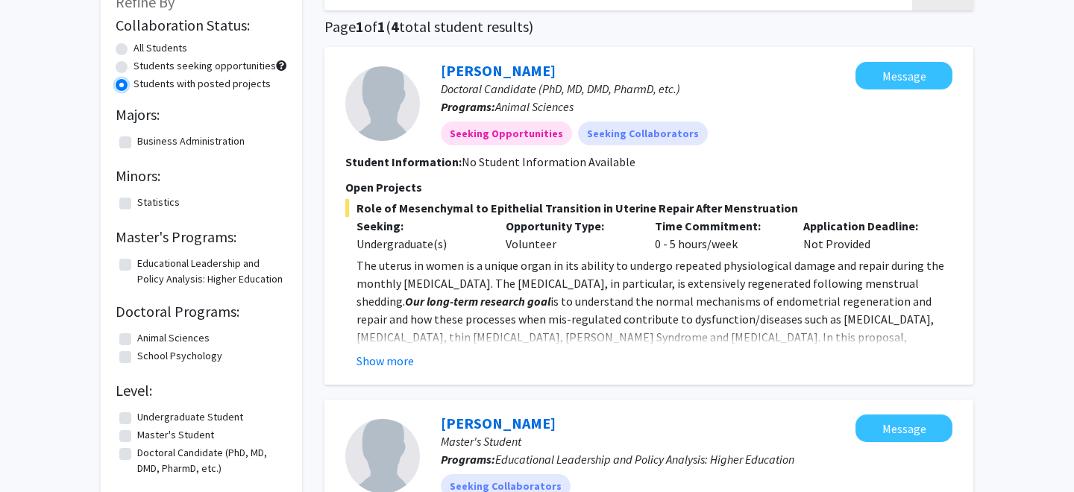
scroll to position [112, 0]
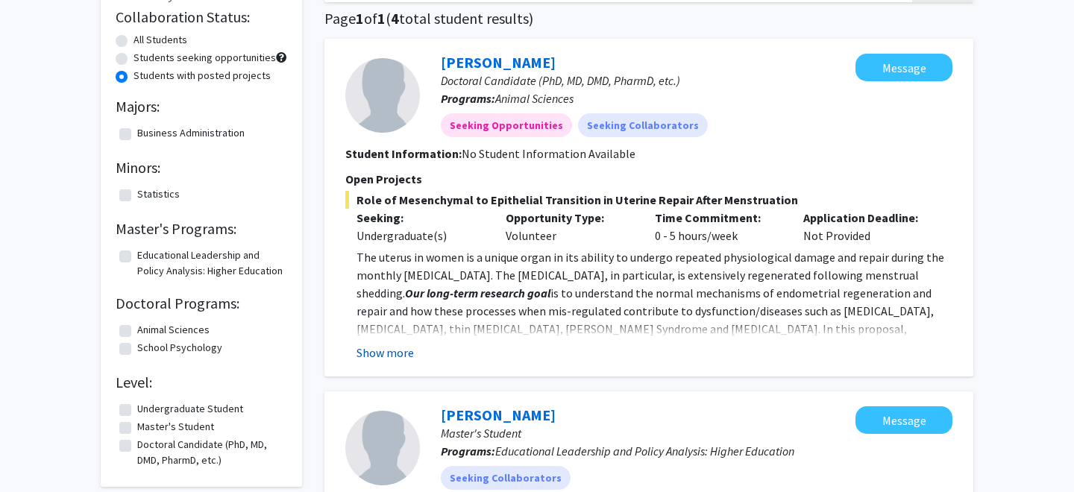
click at [412, 353] on button "Show more" at bounding box center [385, 353] width 57 height 18
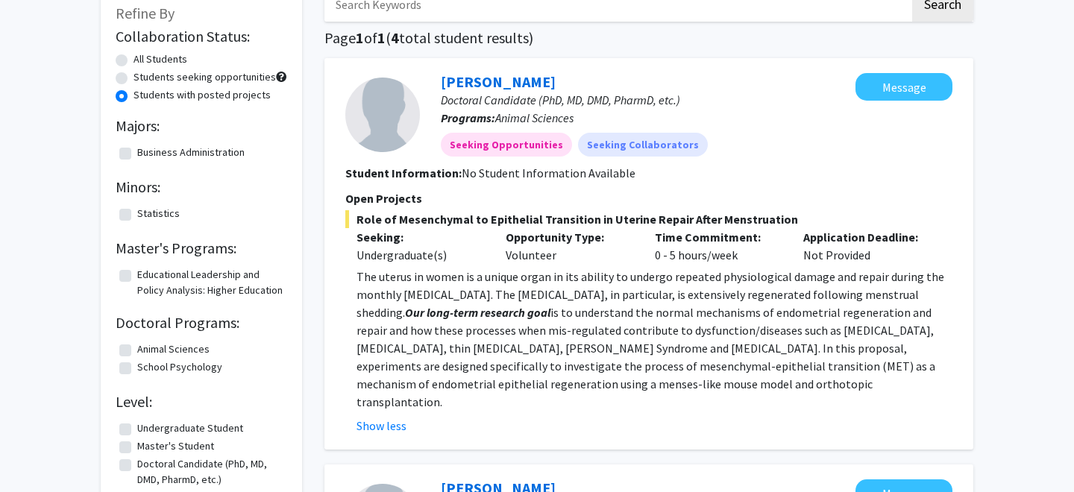
scroll to position [90, 0]
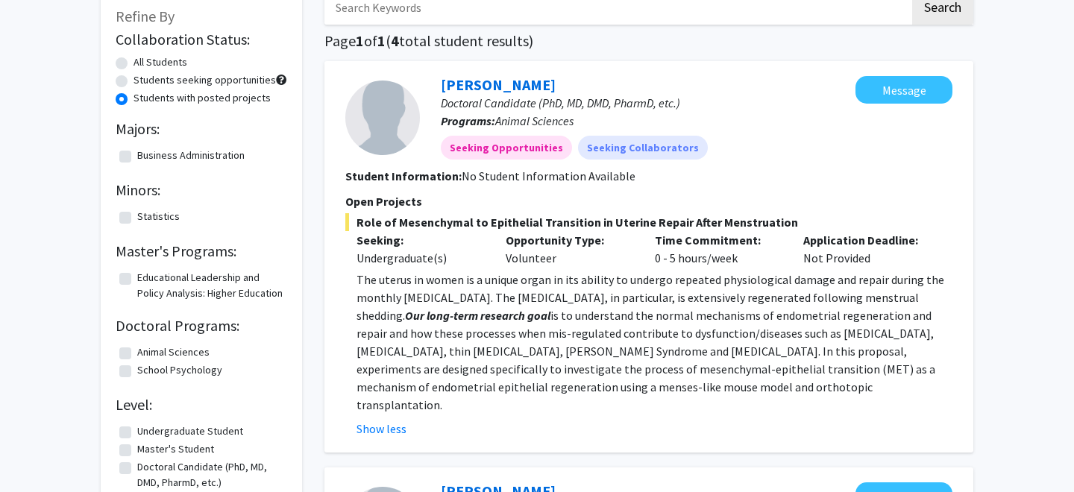
click at [207, 82] on label "Students seeking opportunities" at bounding box center [205, 80] width 142 height 16
click at [143, 82] on input "Students seeking opportunities" at bounding box center [139, 77] width 10 height 10
radio input "true"
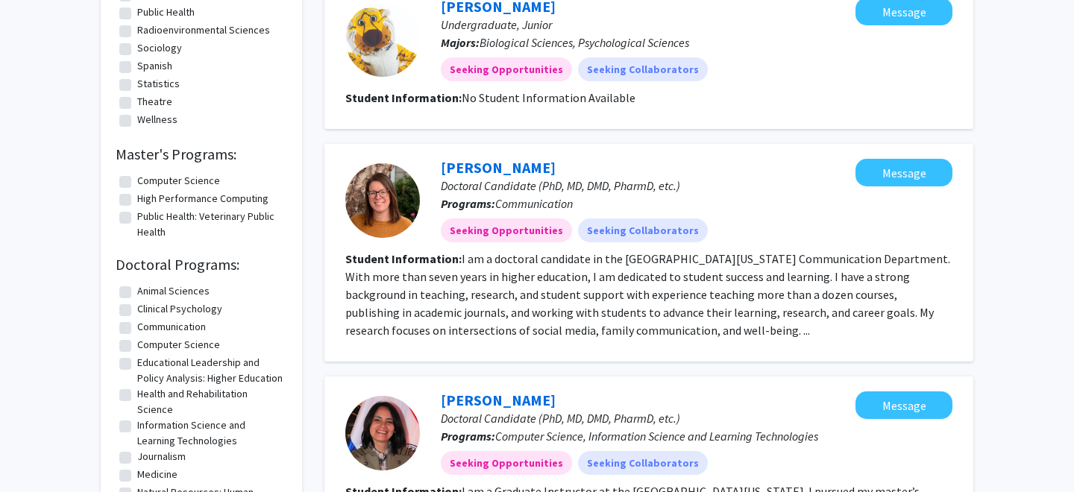
scroll to position [948, 0]
